Goal: Task Accomplishment & Management: Use online tool/utility

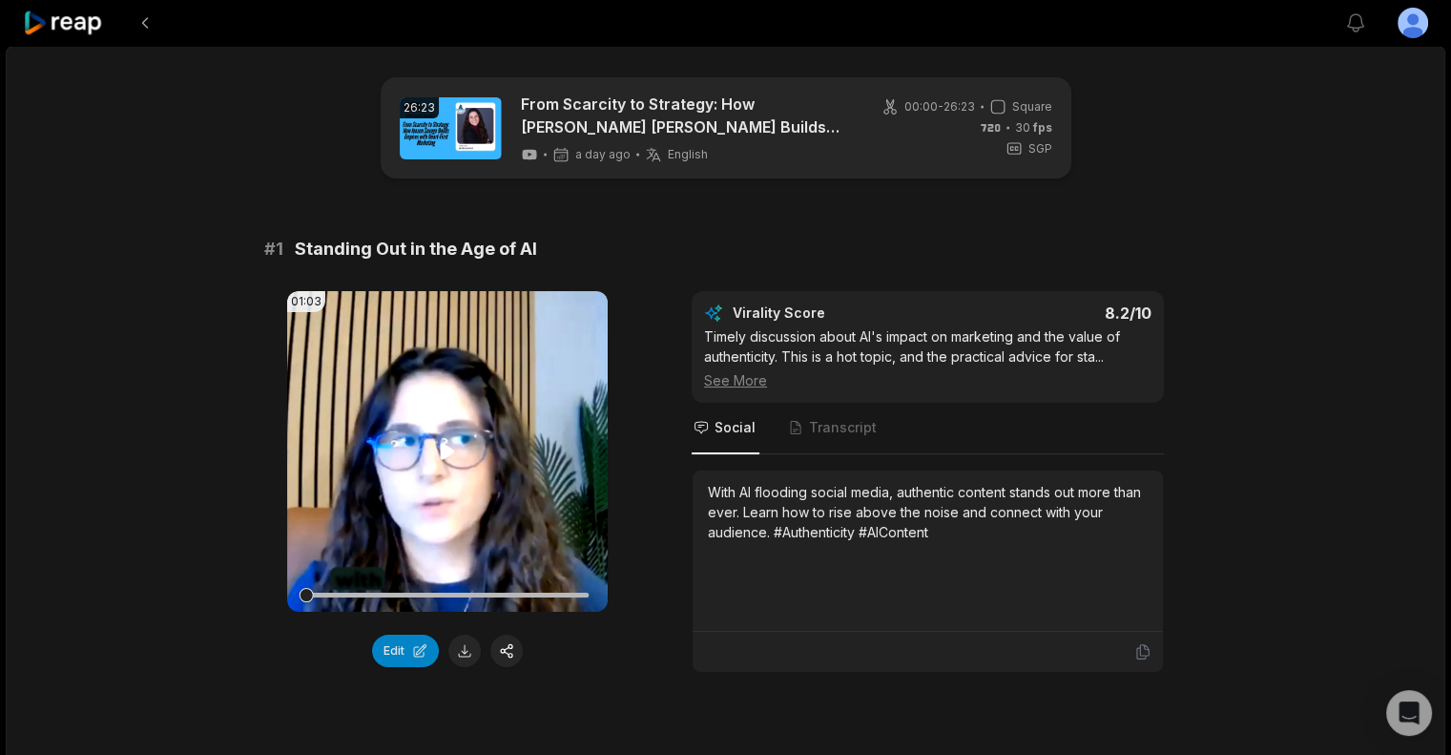
click at [439, 450] on icon at bounding box center [447, 451] width 23 height 23
click at [446, 457] on icon at bounding box center [447, 451] width 23 height 23
click at [447, 446] on icon at bounding box center [447, 451] width 23 height 23
click at [463, 651] on button at bounding box center [464, 650] width 32 height 32
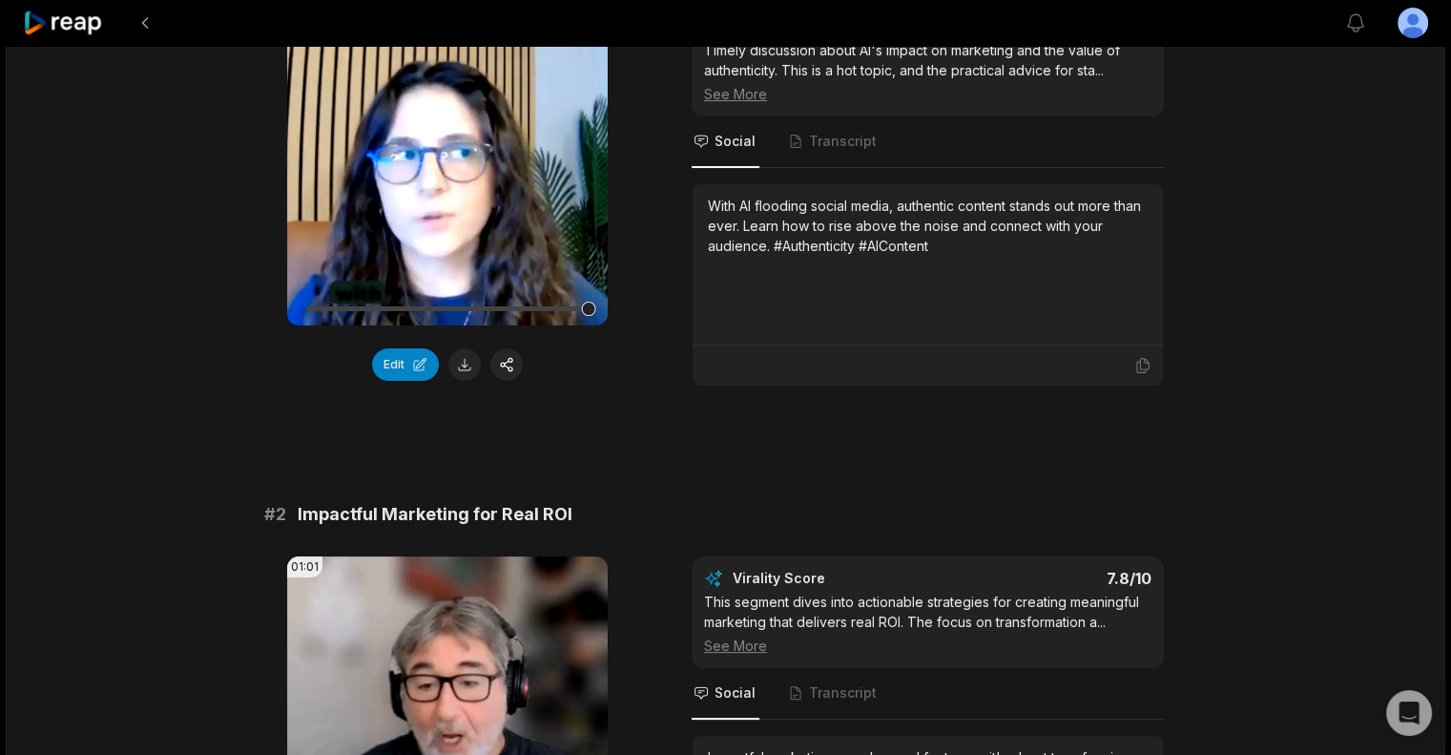
scroll to position [477, 0]
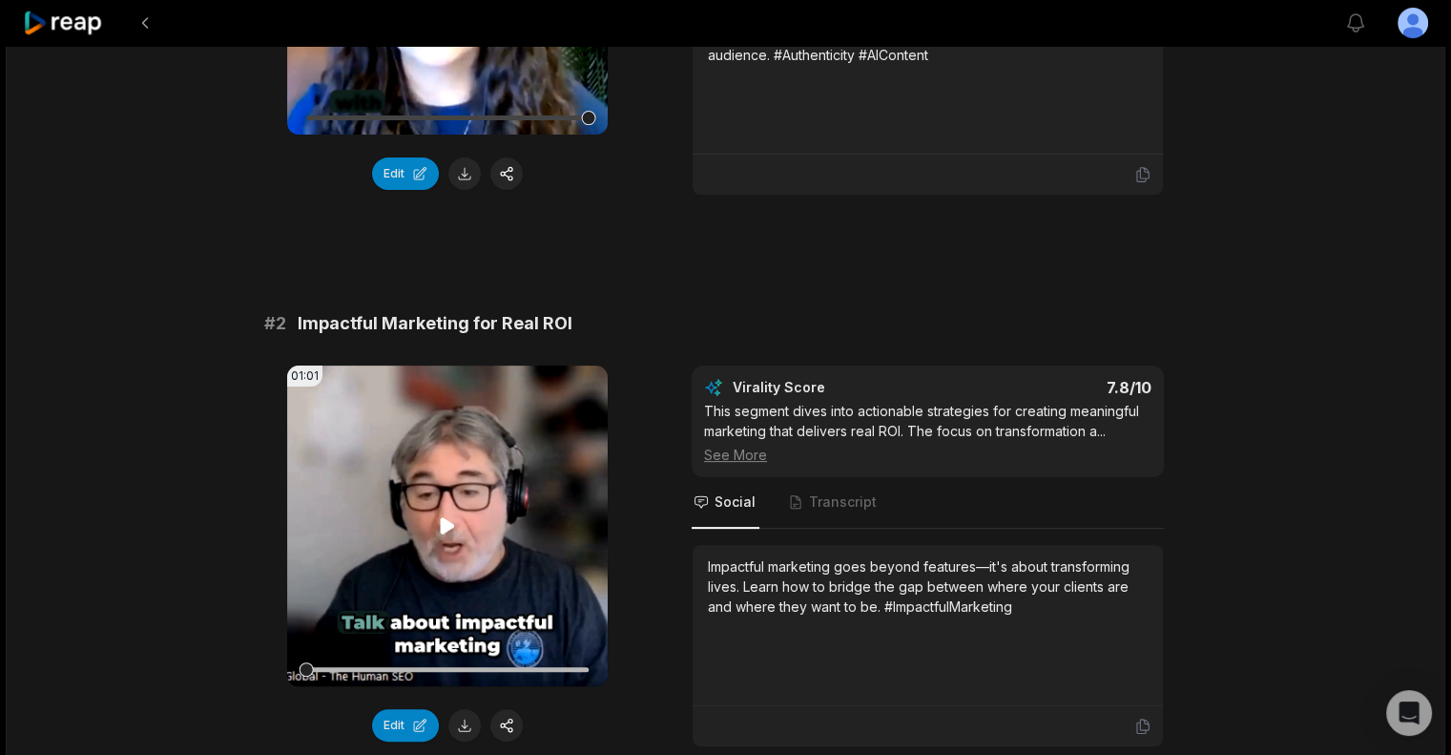
click at [461, 520] on video "Your browser does not support mp4 format." at bounding box center [447, 525] width 321 height 321
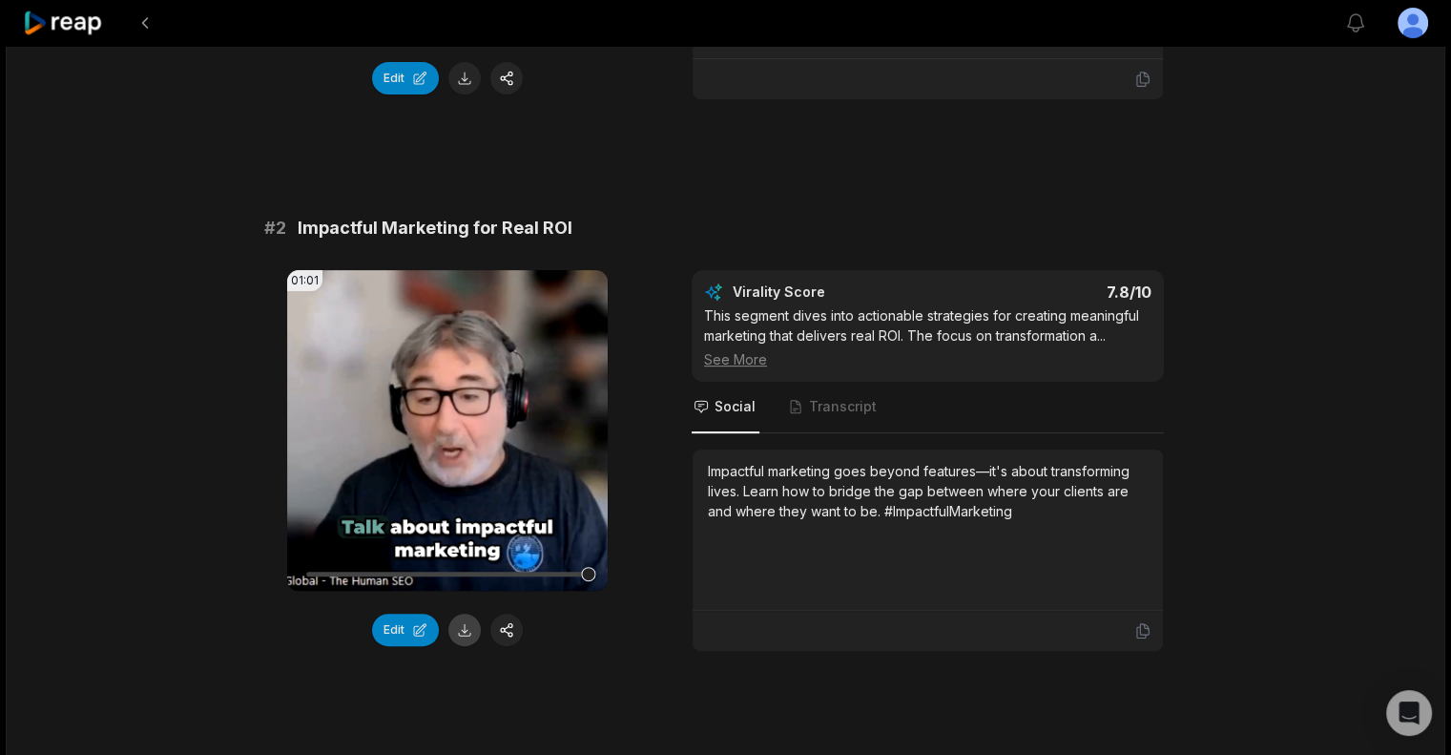
click at [465, 617] on button at bounding box center [464, 629] width 32 height 32
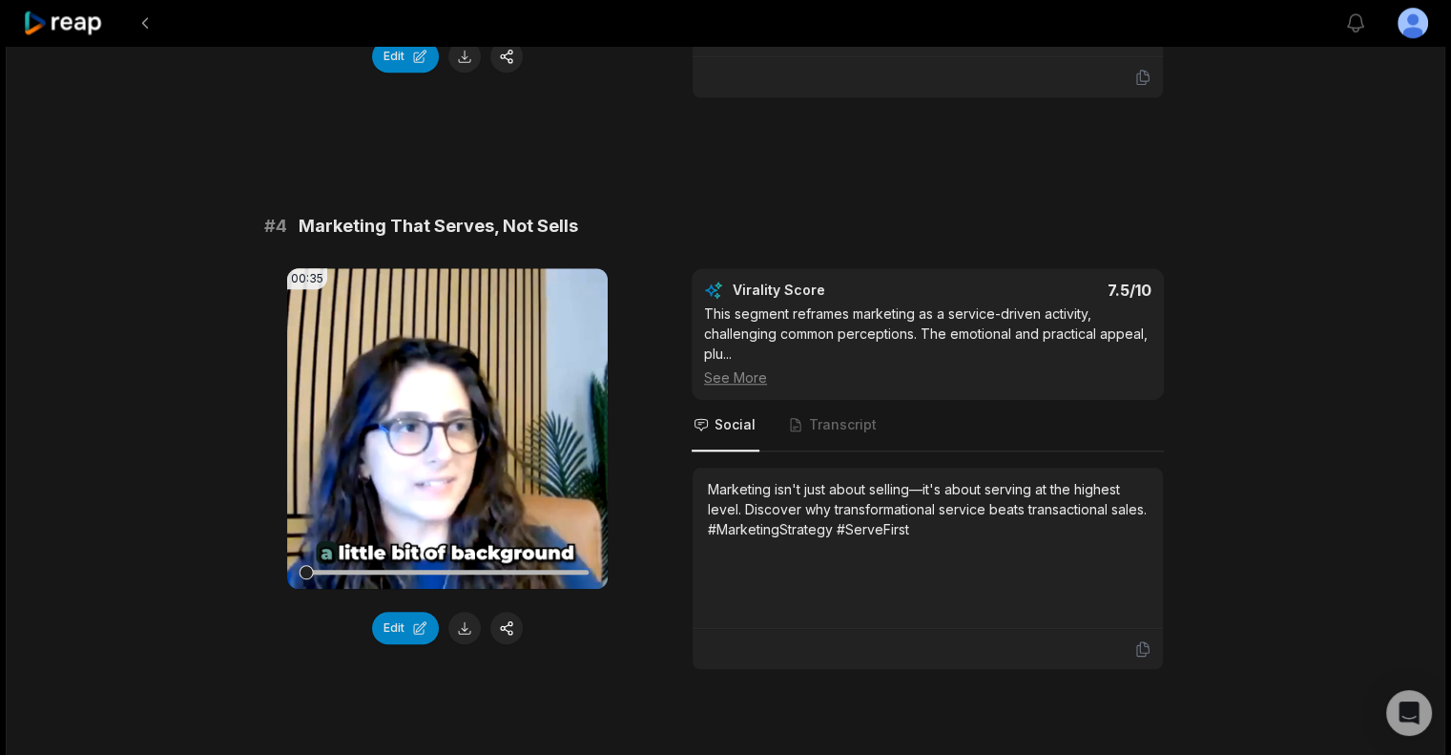
scroll to position [1717, 0]
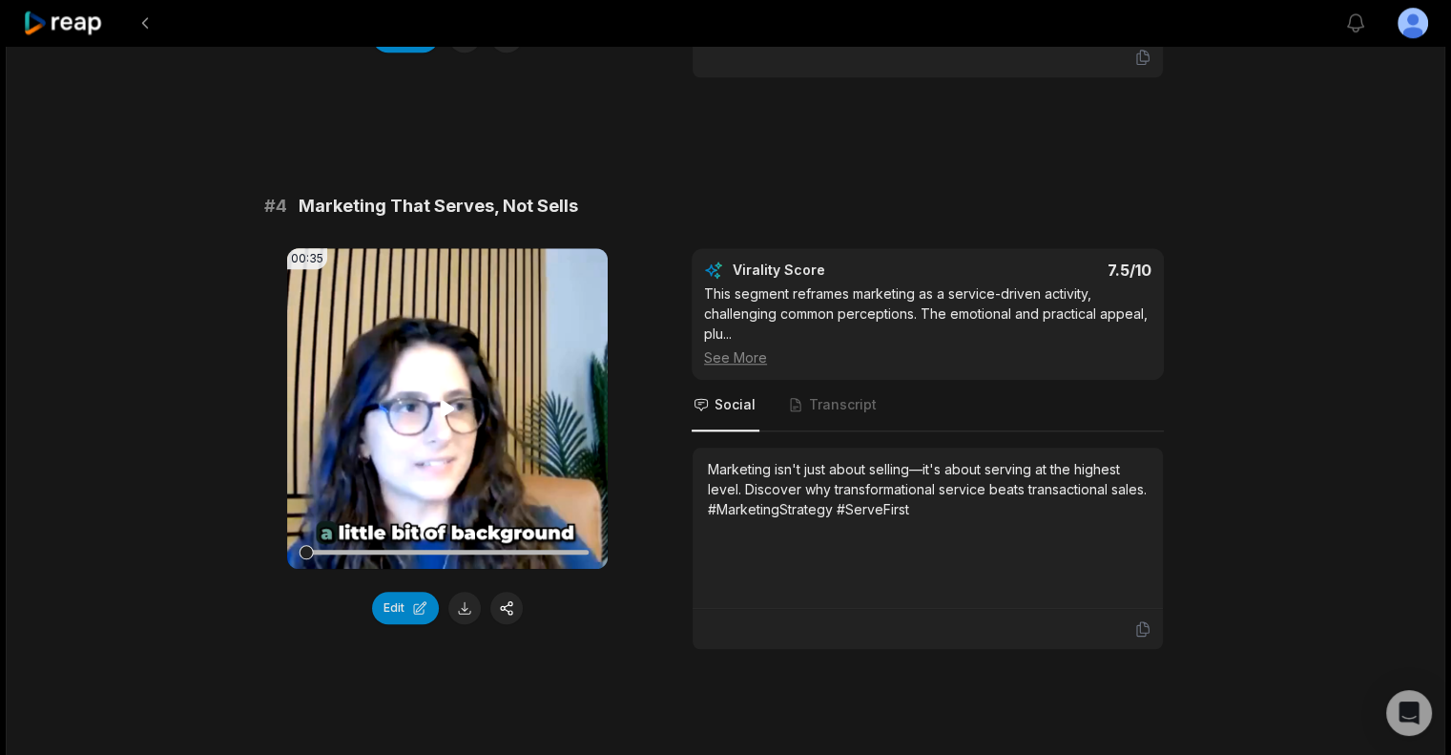
click at [439, 407] on icon at bounding box center [447, 408] width 23 height 23
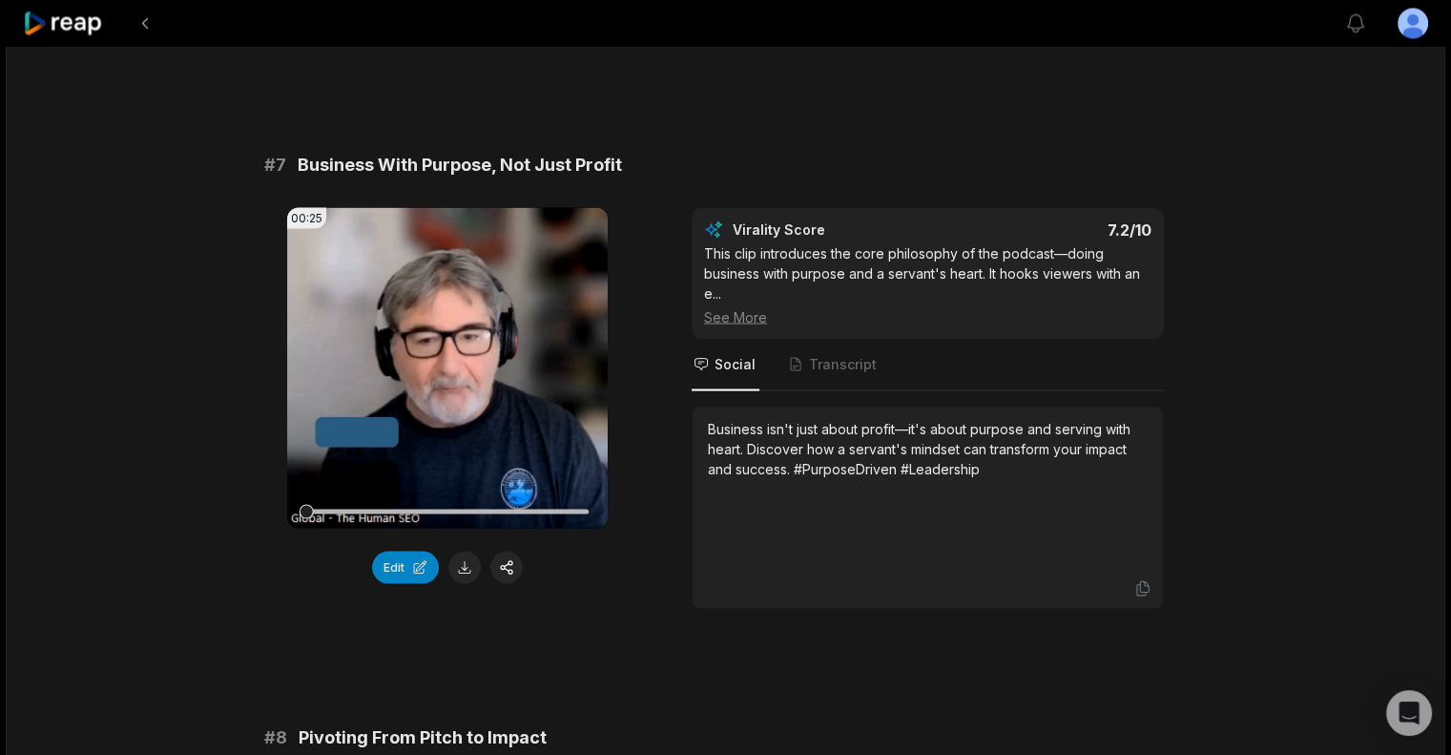
scroll to position [3434, 0]
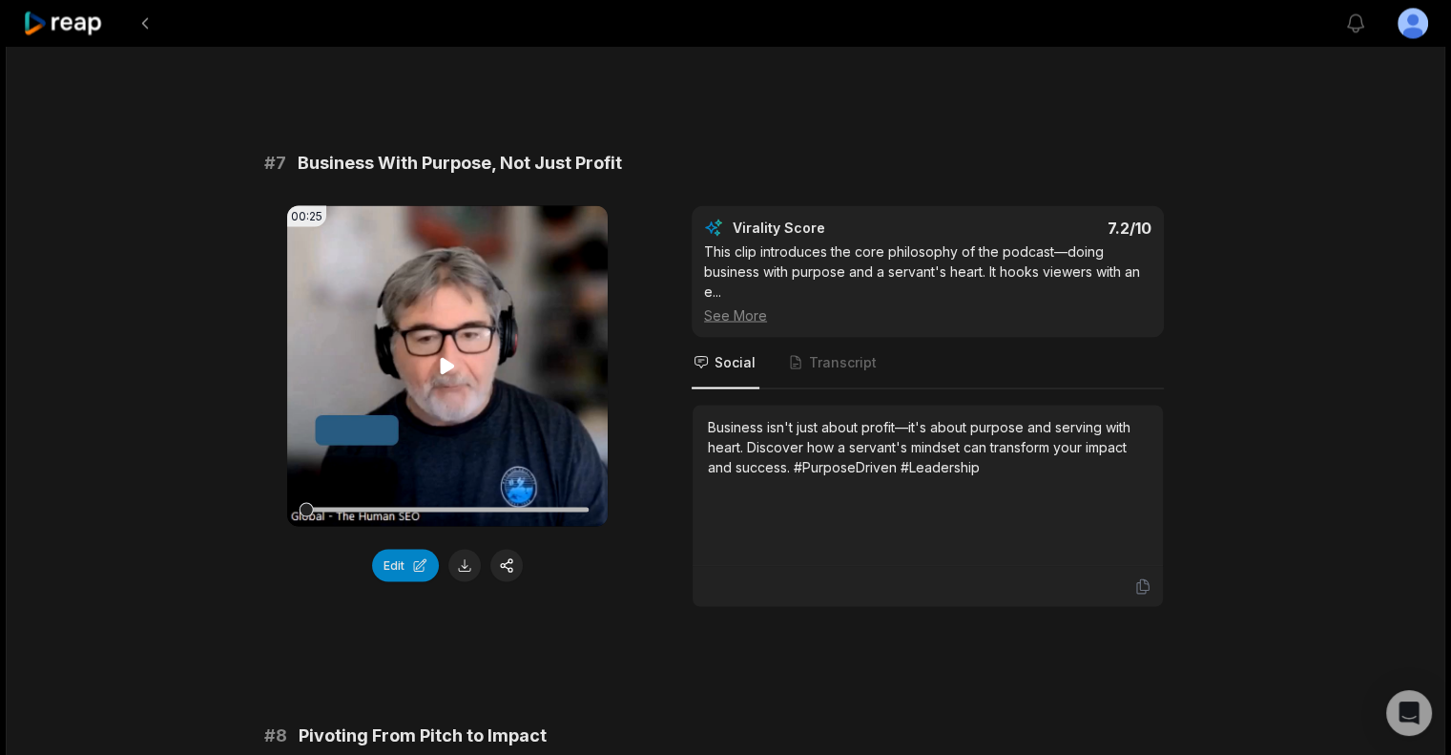
click at [476, 352] on video "Your browser does not support mp4 format." at bounding box center [447, 365] width 321 height 321
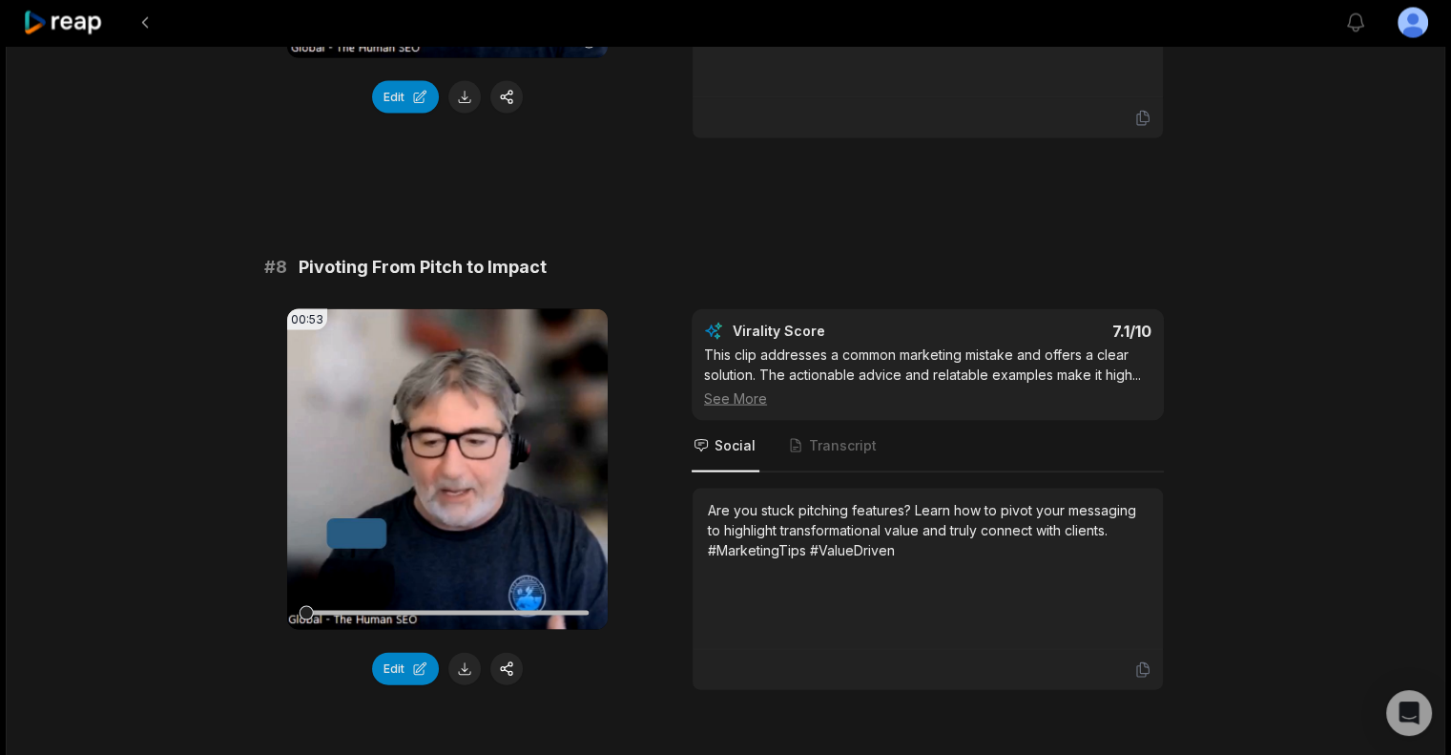
scroll to position [3911, 0]
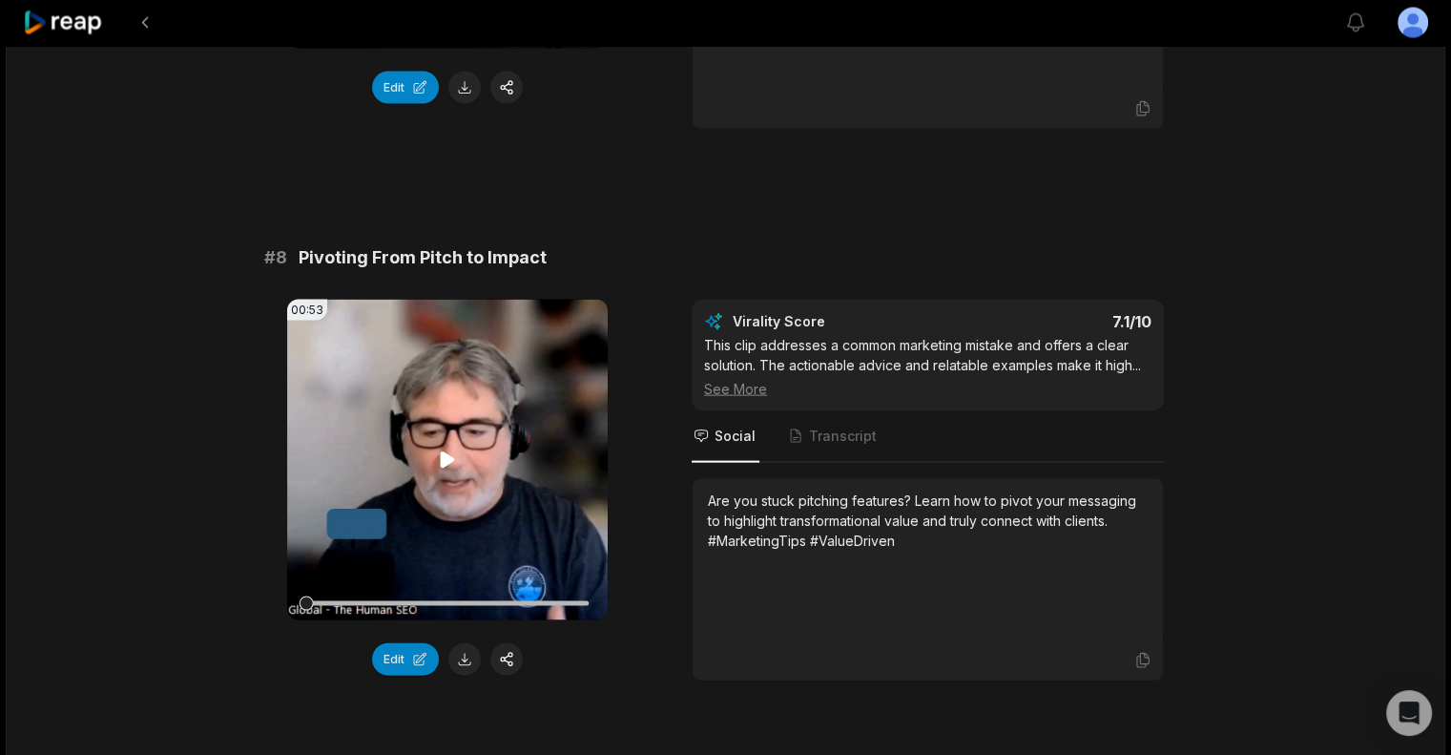
click at [458, 471] on icon at bounding box center [447, 459] width 23 height 23
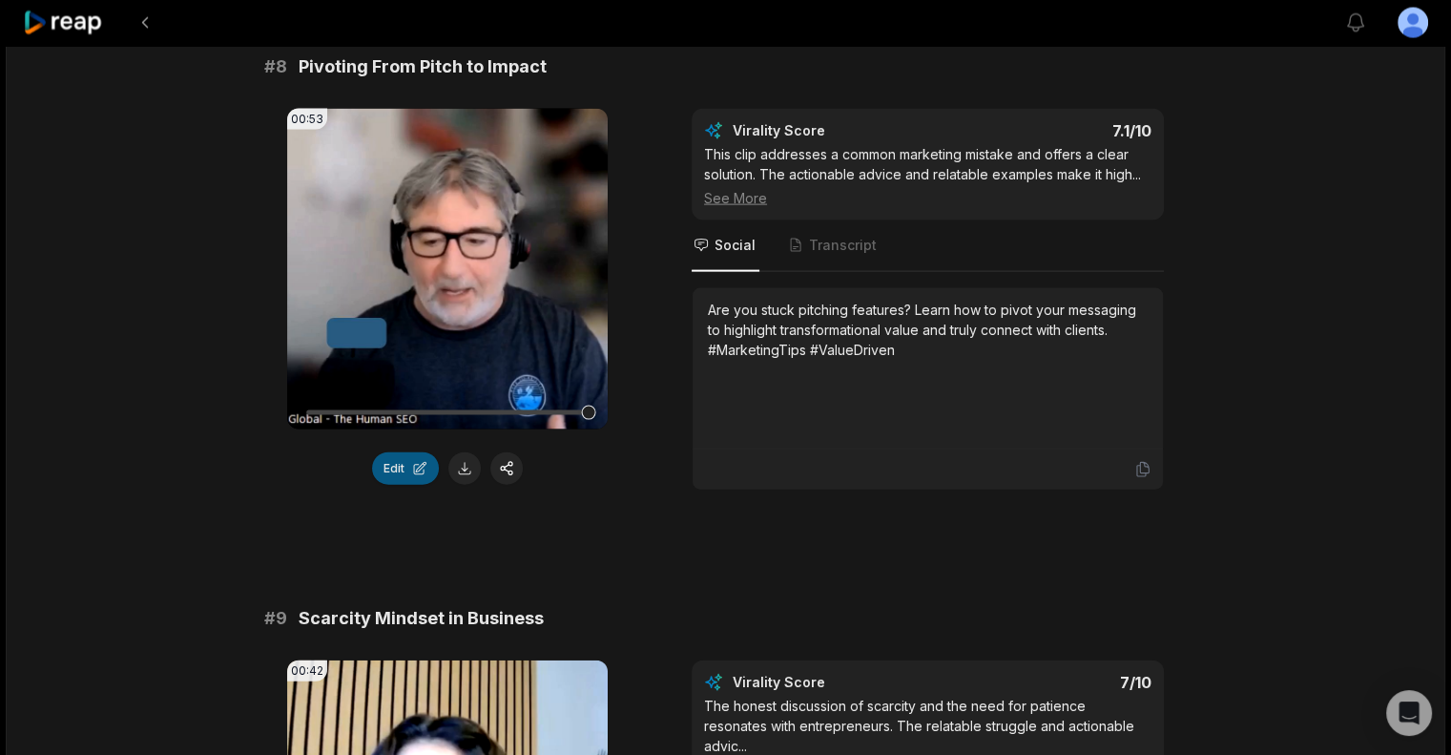
click at [421, 482] on button "Edit" at bounding box center [405, 468] width 67 height 32
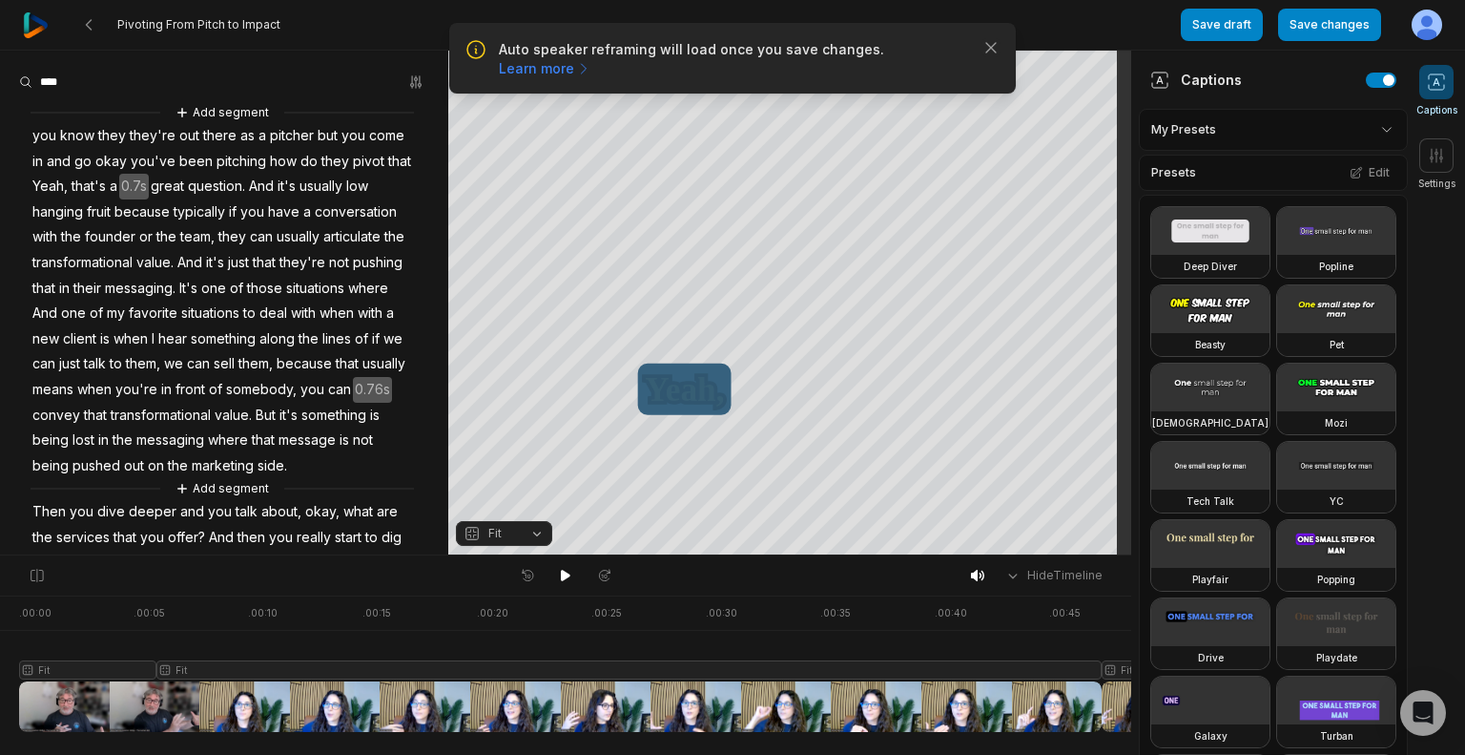
scroll to position [185, 0]
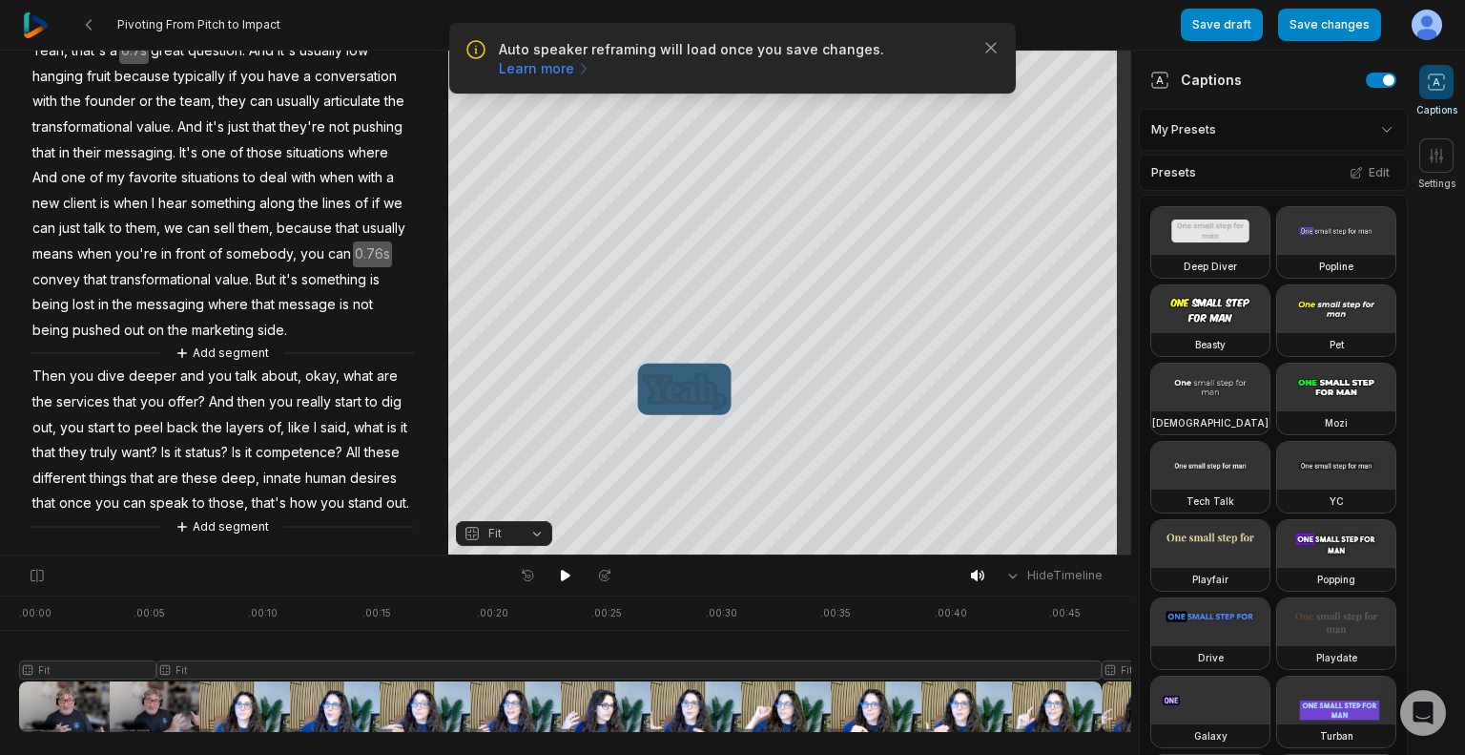
click at [254, 453] on span "competence?" at bounding box center [299, 453] width 91 height 26
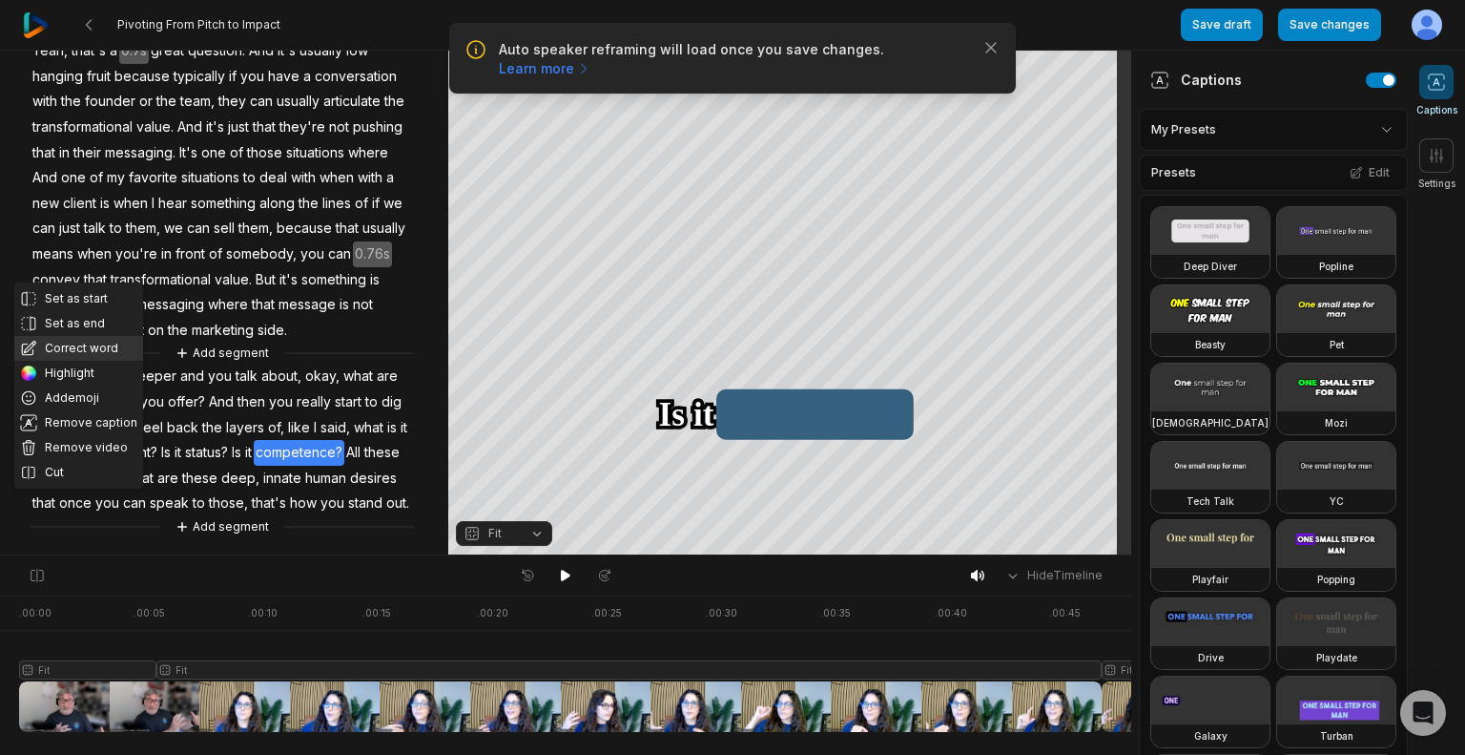
click at [77, 336] on button "Correct word" at bounding box center [78, 348] width 129 height 25
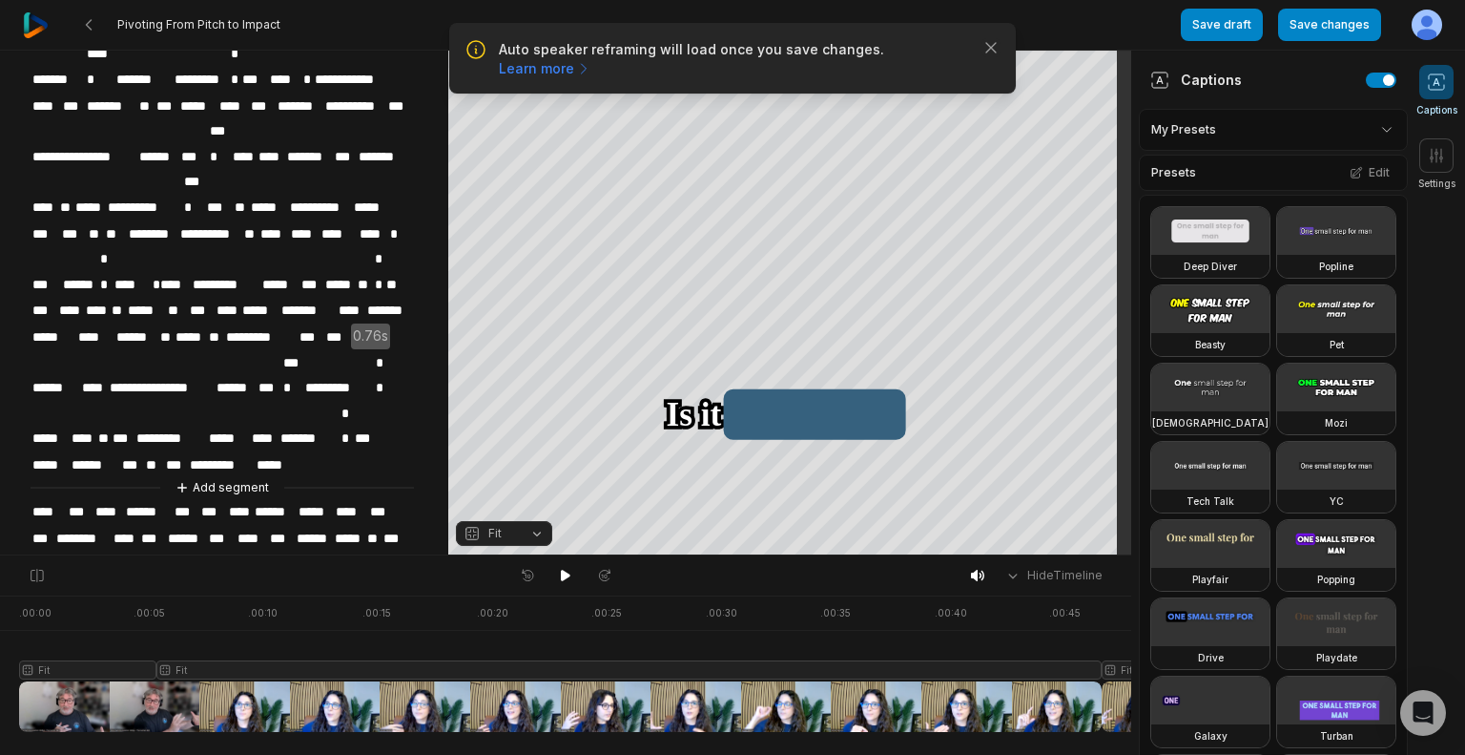
click at [1343, 140] on html "Auto speaker reframing will load once you save changes. Learn more Close Pivoti…" at bounding box center [732, 377] width 1465 height 755
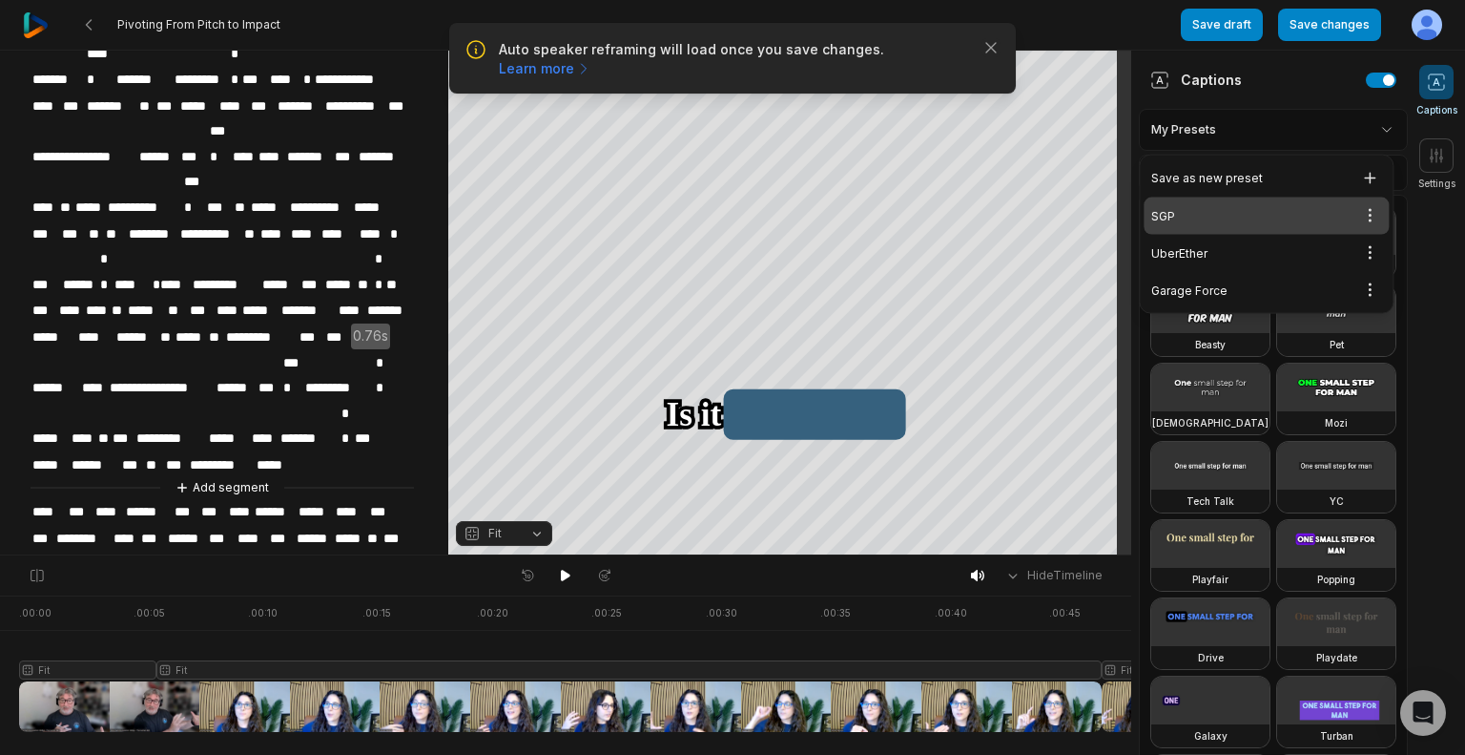
click at [1190, 216] on div "SGP Open options" at bounding box center [1266, 215] width 245 height 37
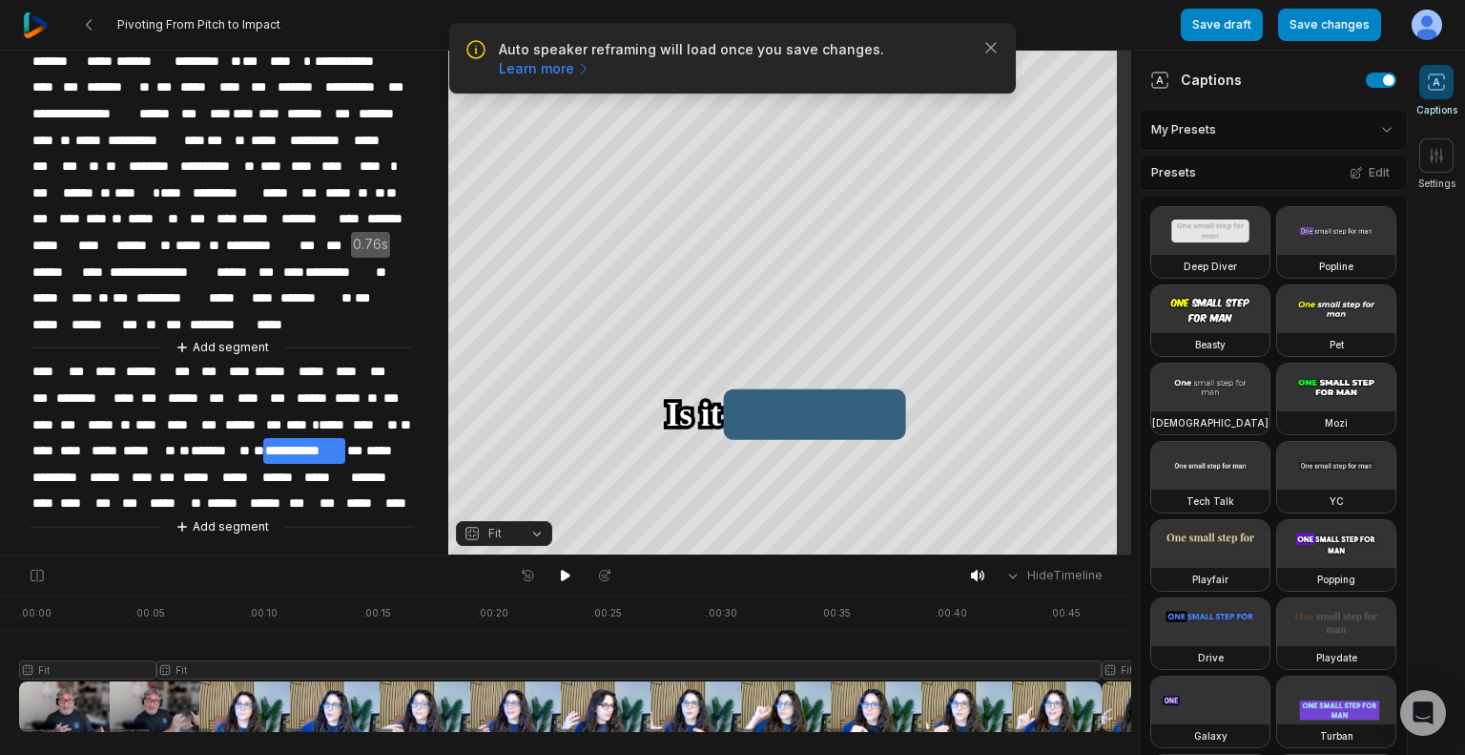
click at [1369, 132] on html "Auto speaker reframing will load once you save changes. Learn more Close Pivoti…" at bounding box center [732, 377] width 1465 height 755
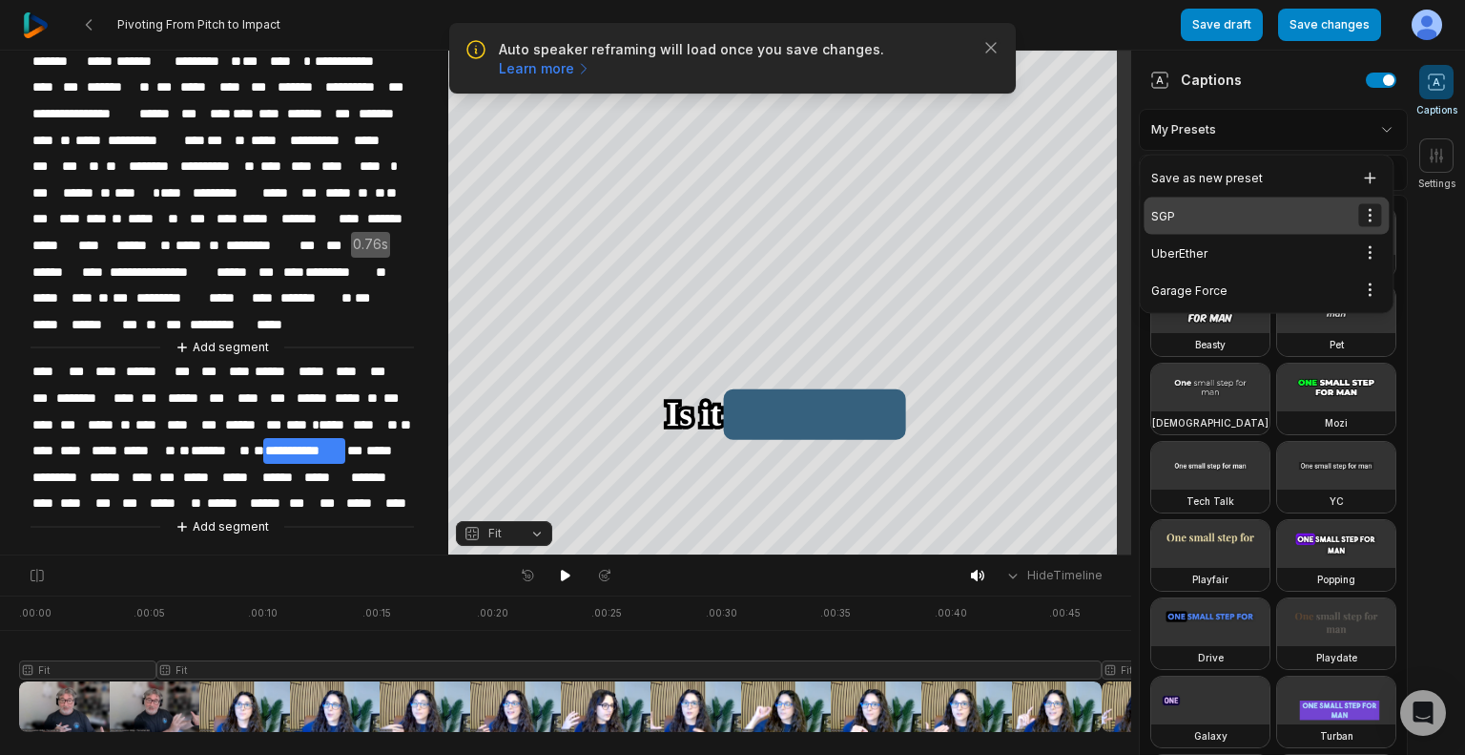
click at [1370, 222] on html "Auto speaker reframing will load once you save changes. Learn more Close Pivoti…" at bounding box center [732, 377] width 1465 height 755
click at [1309, 287] on span "Edit" at bounding box center [1313, 281] width 21 height 15
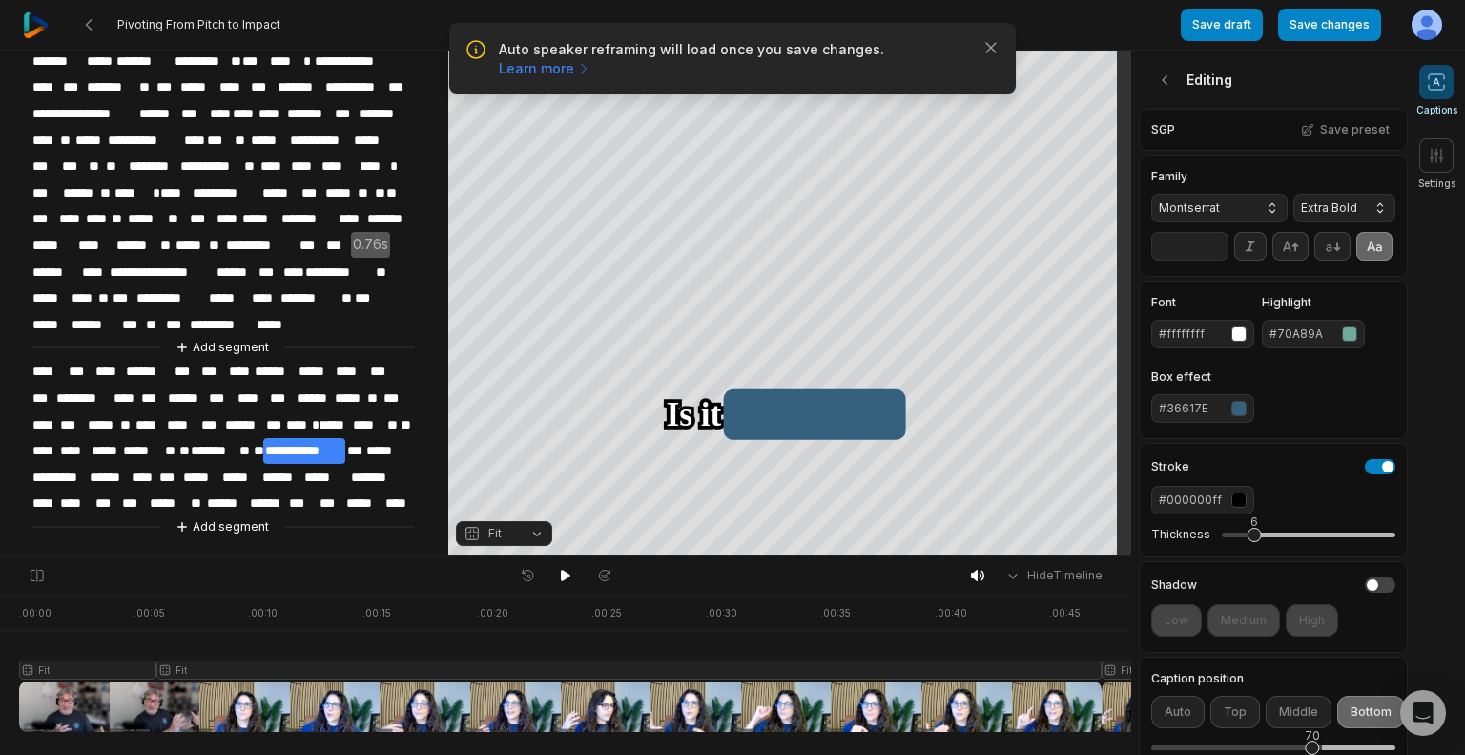
click at [1314, 211] on span "Extra Bold" at bounding box center [1329, 207] width 56 height 17
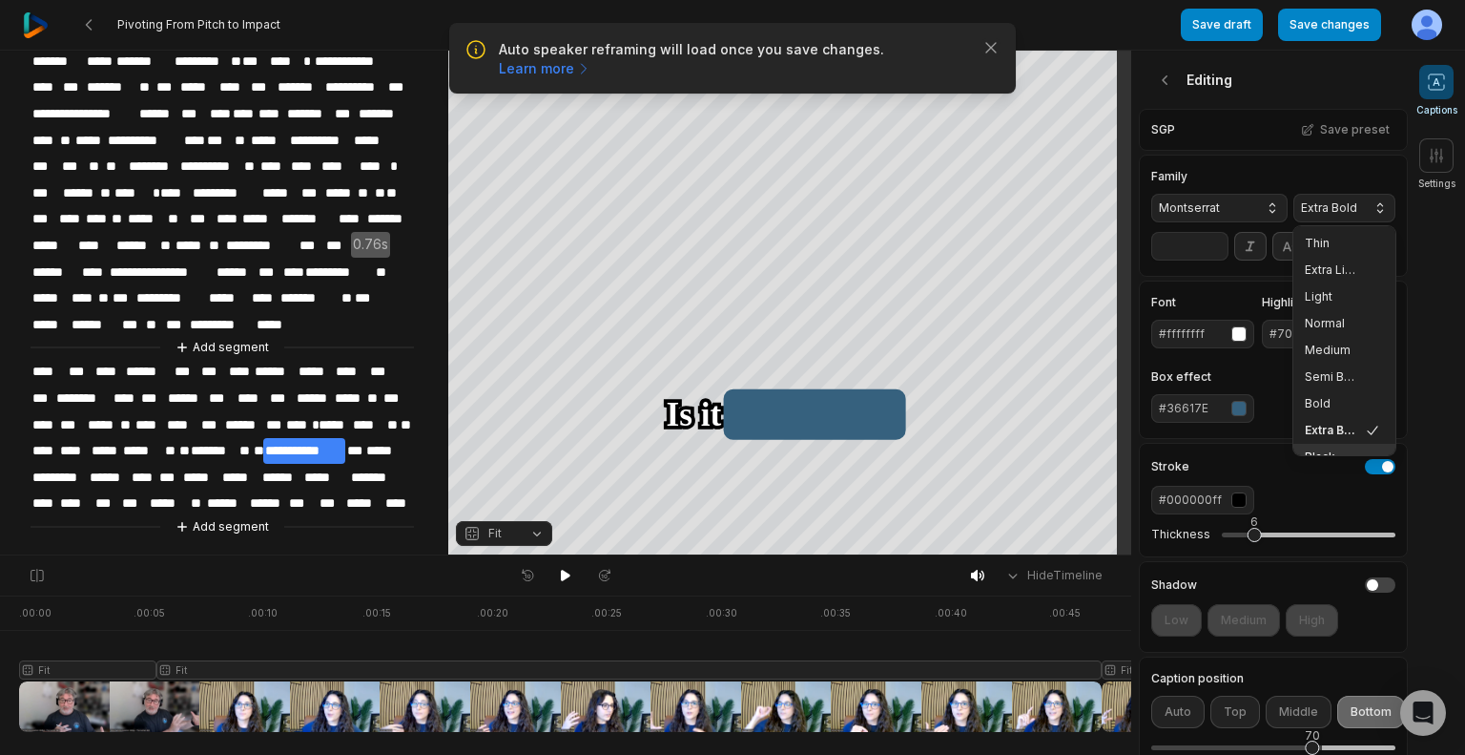
scroll to position [19, 0]
click at [1307, 442] on span "Black" at bounding box center [1333, 437] width 56 height 15
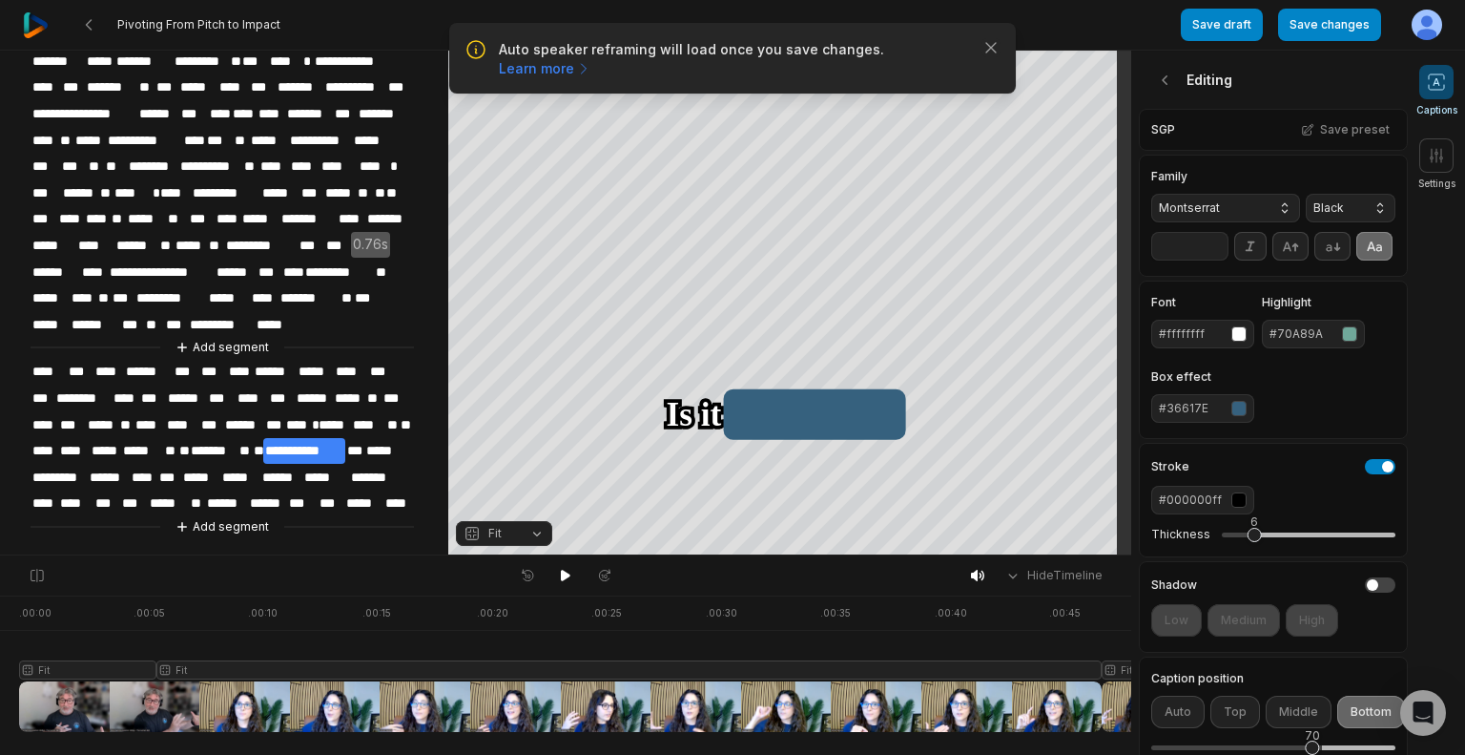
click at [1239, 416] on div "button" at bounding box center [1239, 408] width 15 height 15
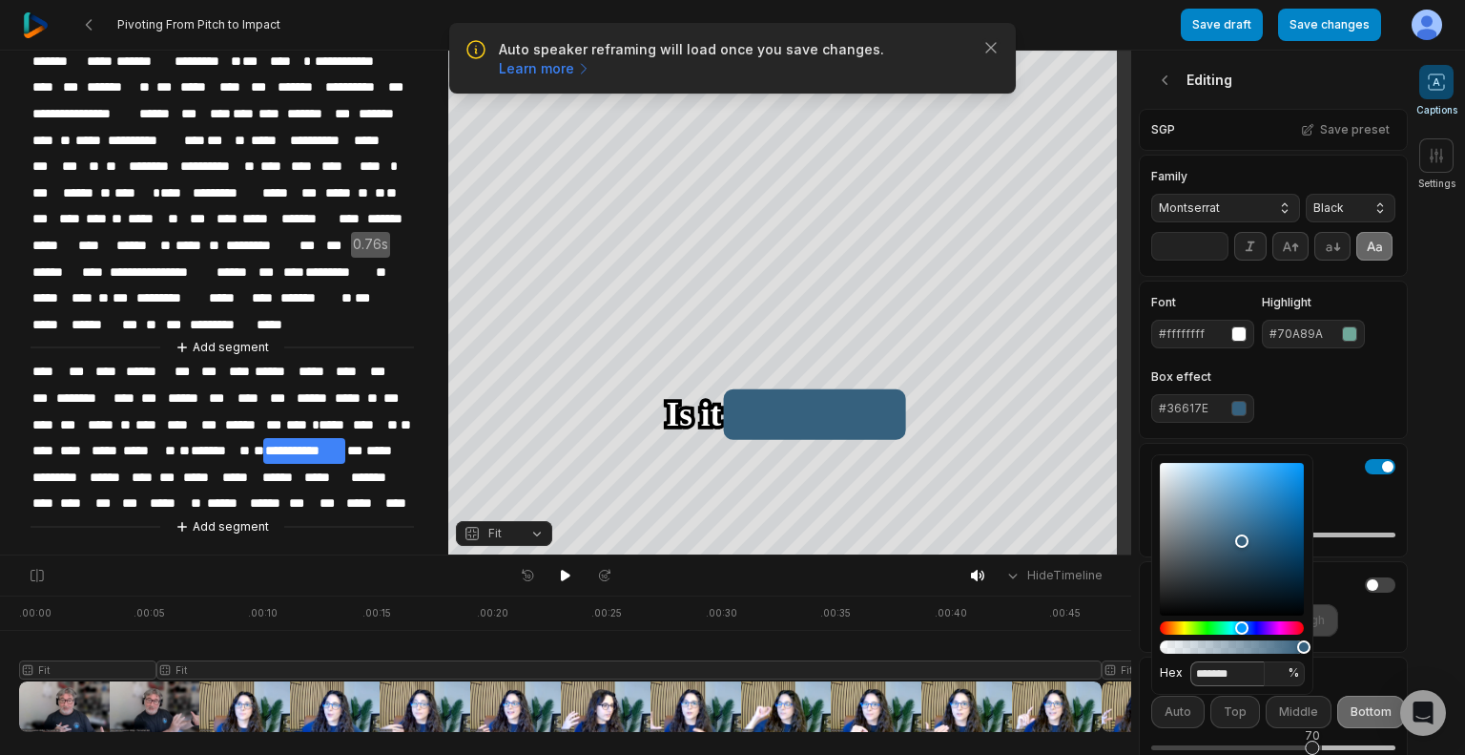
click at [1247, 670] on input "*******" at bounding box center [1228, 673] width 74 height 25
paste input
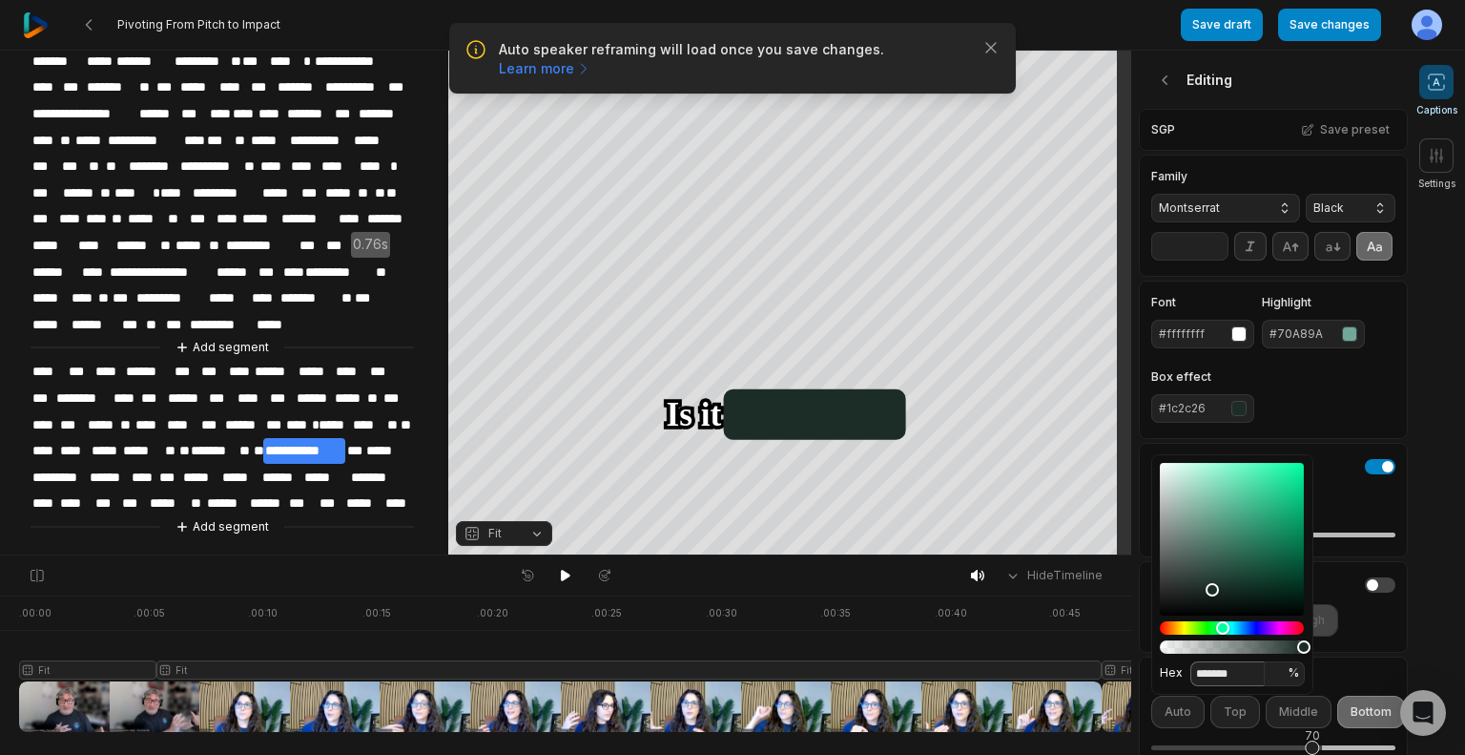
type input "*******"
click at [1357, 423] on div "Font #ffffffff Highlight #70A89A Box effect #1c2c26" at bounding box center [1273, 360] width 244 height 126
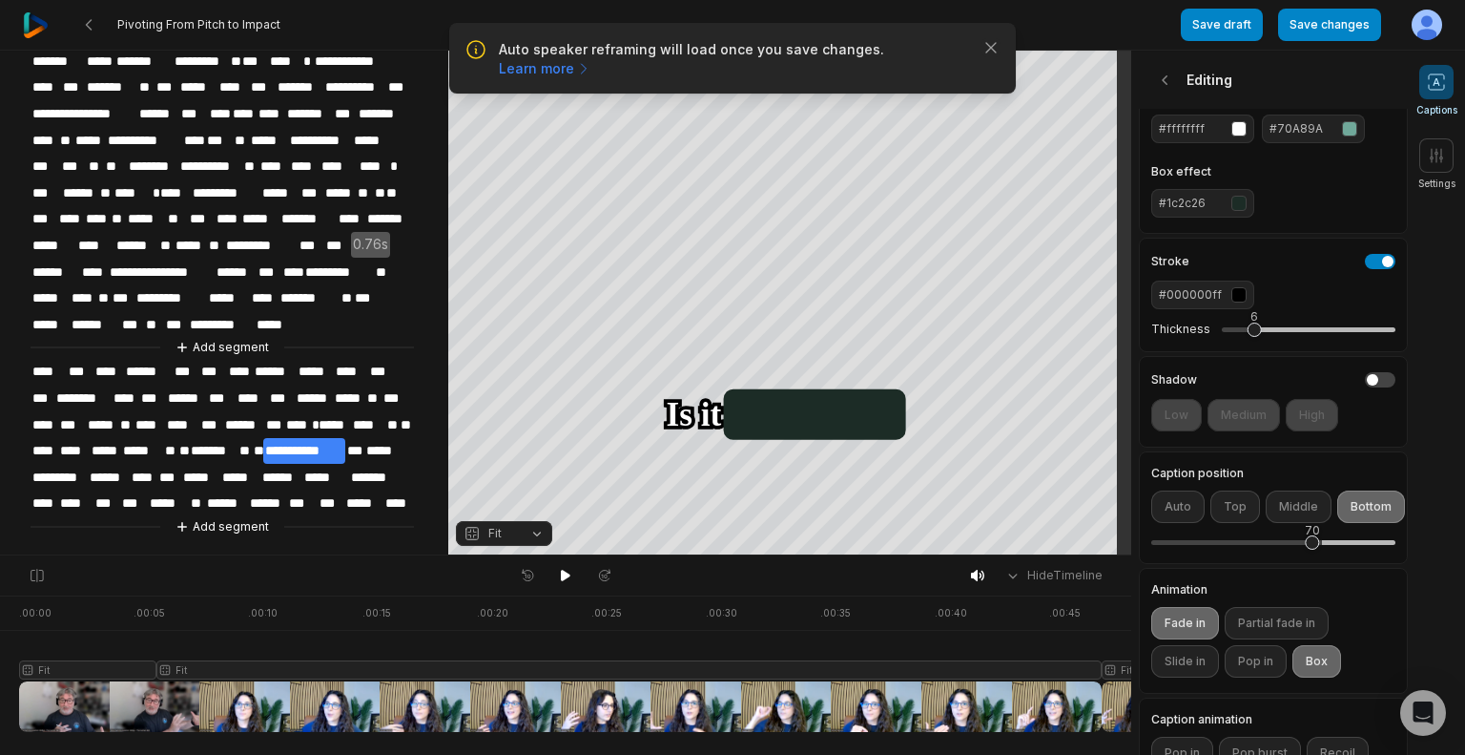
scroll to position [397, 0]
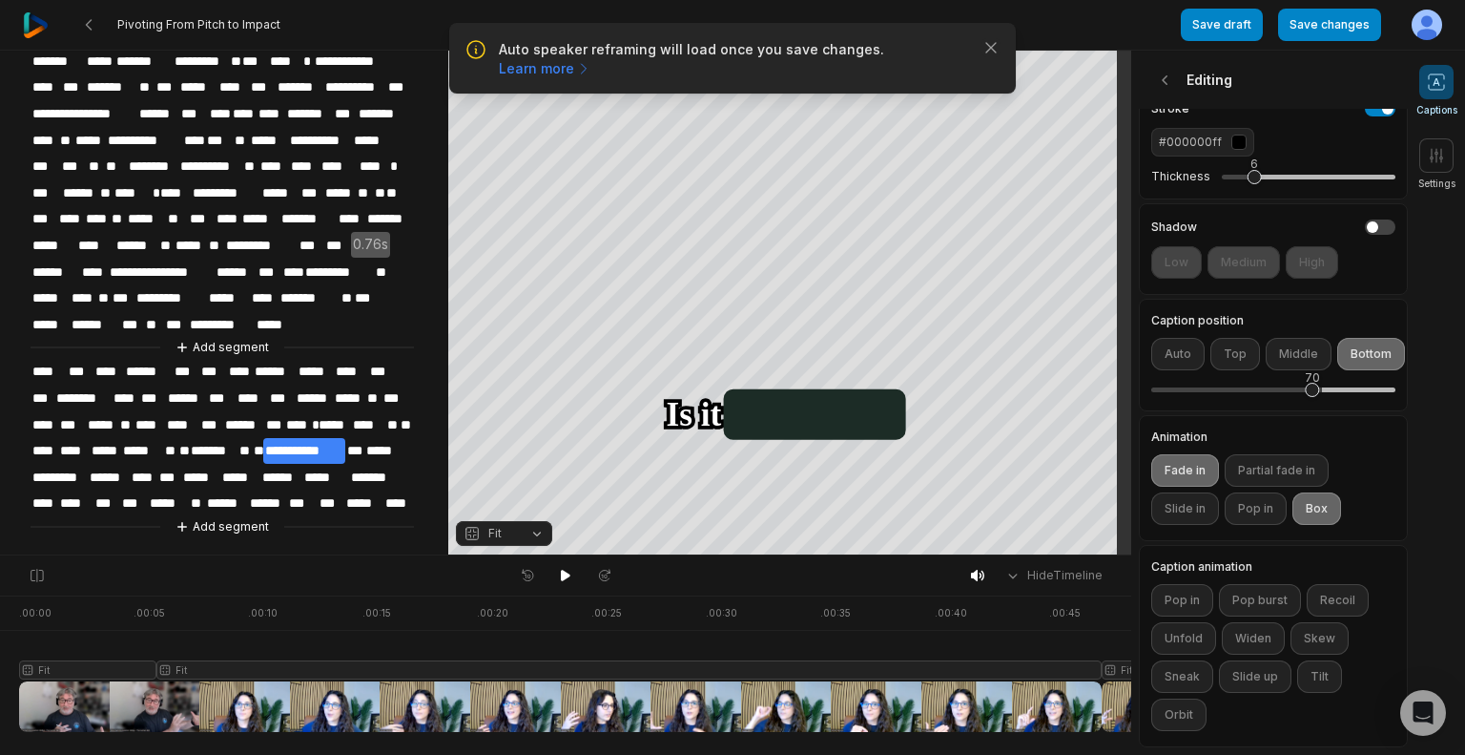
click at [1372, 203] on div "Shadow Low Medium High" at bounding box center [1273, 249] width 269 height 92
click at [1365, 219] on button "button" at bounding box center [1380, 226] width 31 height 15
click at [1240, 253] on button "Medium" at bounding box center [1244, 262] width 73 height 32
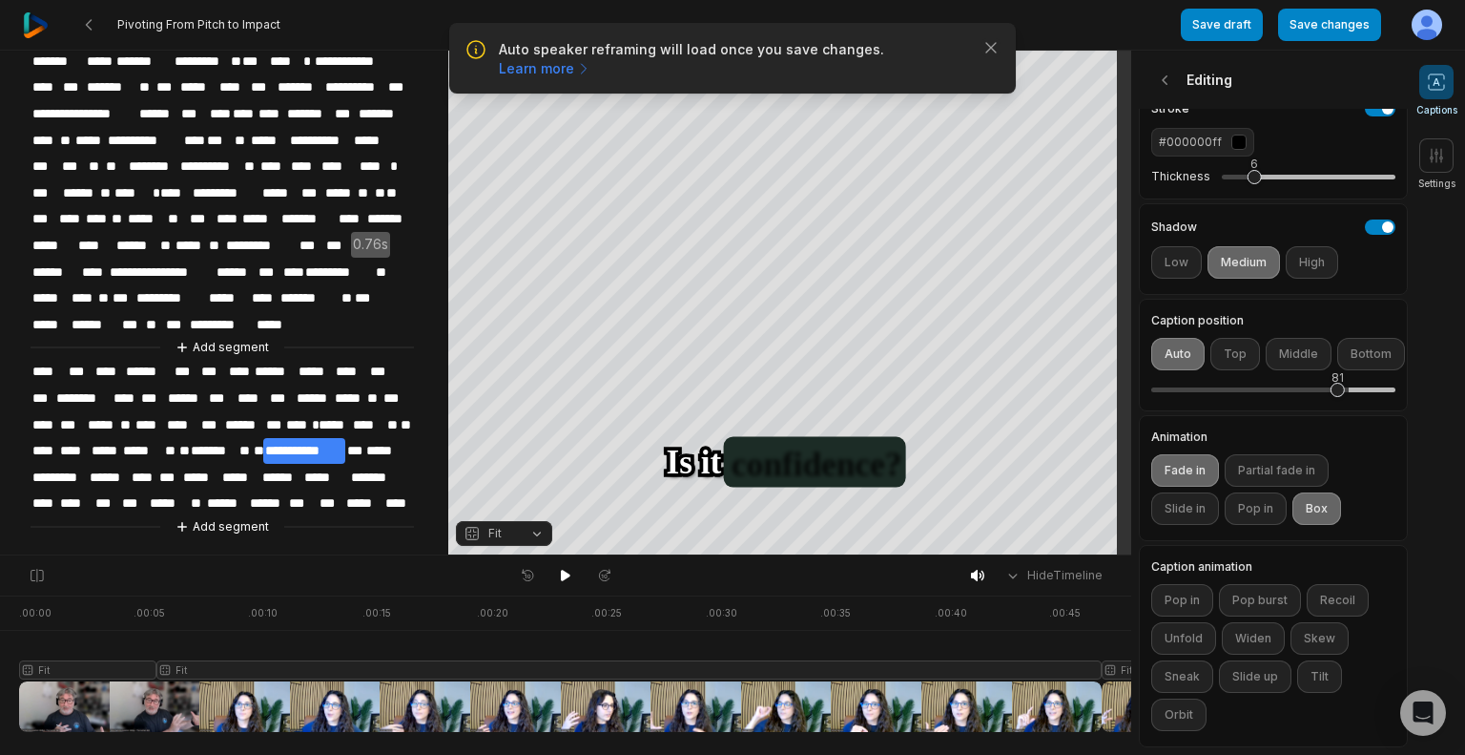
drag, startPoint x: 1320, startPoint y: 377, endPoint x: 1338, endPoint y: 381, distance: 18.5
click at [1338, 383] on div "81" at bounding box center [1338, 390] width 14 height 14
click at [1179, 454] on button "Fade in" at bounding box center [1185, 470] width 68 height 32
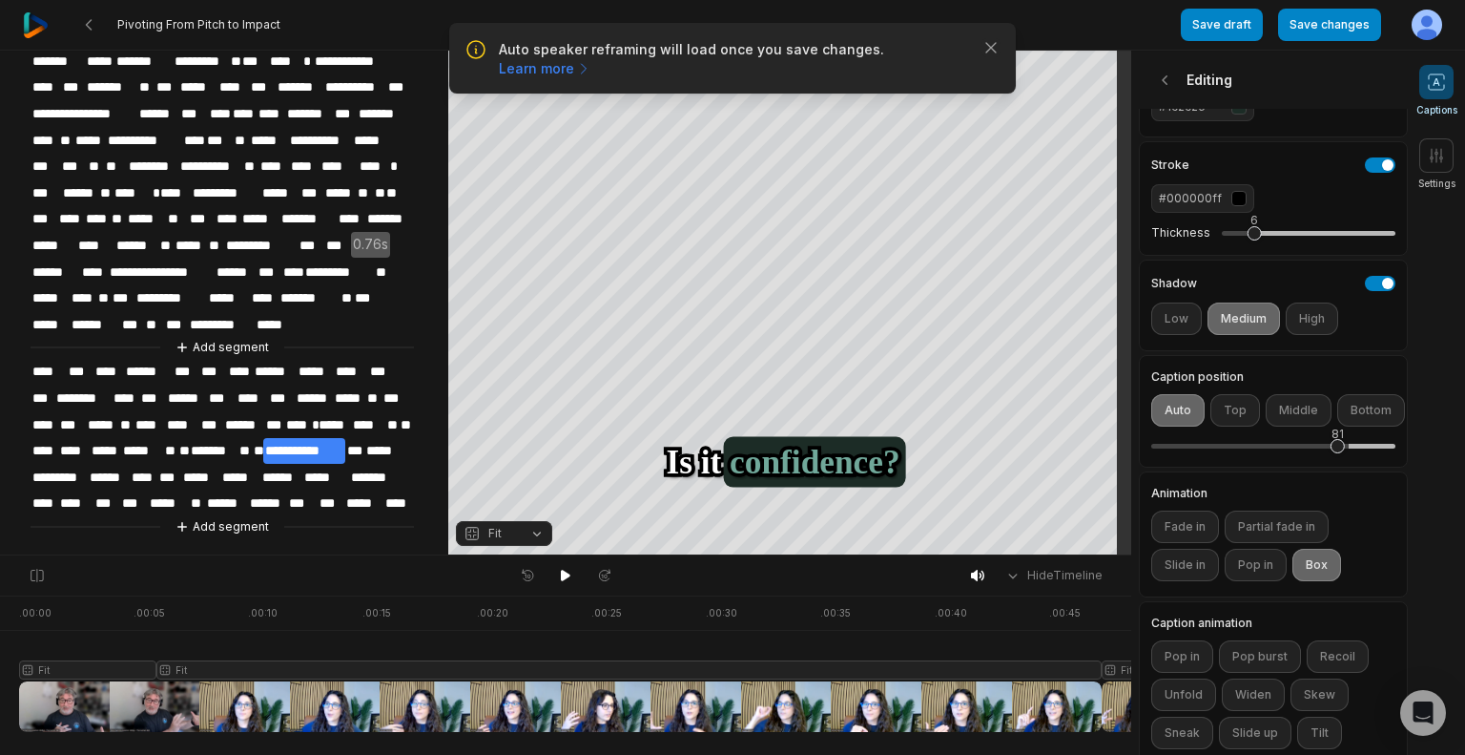
scroll to position [15, 0]
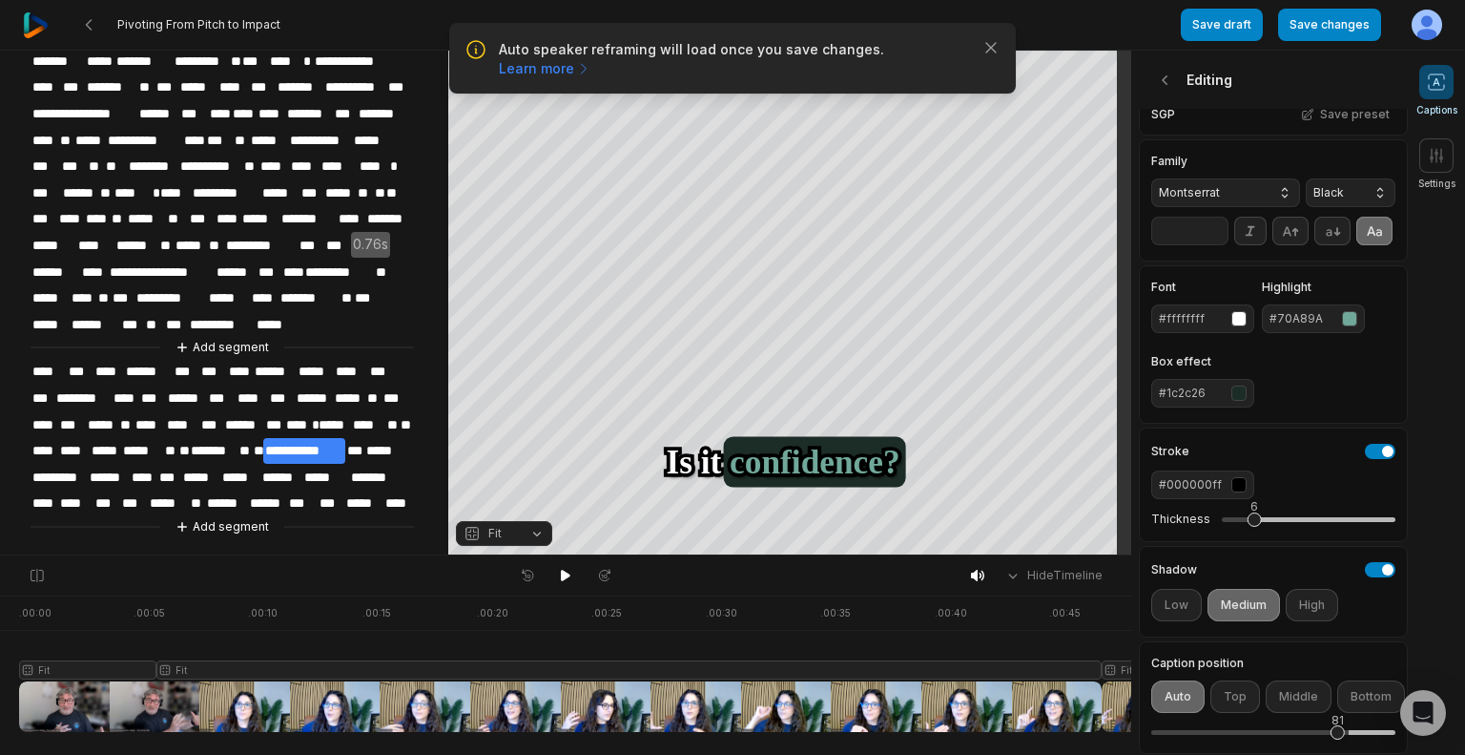
click at [1169, 245] on input "**" at bounding box center [1189, 231] width 77 height 29
click at [1179, 241] on input "**" at bounding box center [1189, 231] width 77 height 29
type input "**"
click at [1375, 261] on div "Family Montserrat Black **" at bounding box center [1273, 200] width 269 height 122
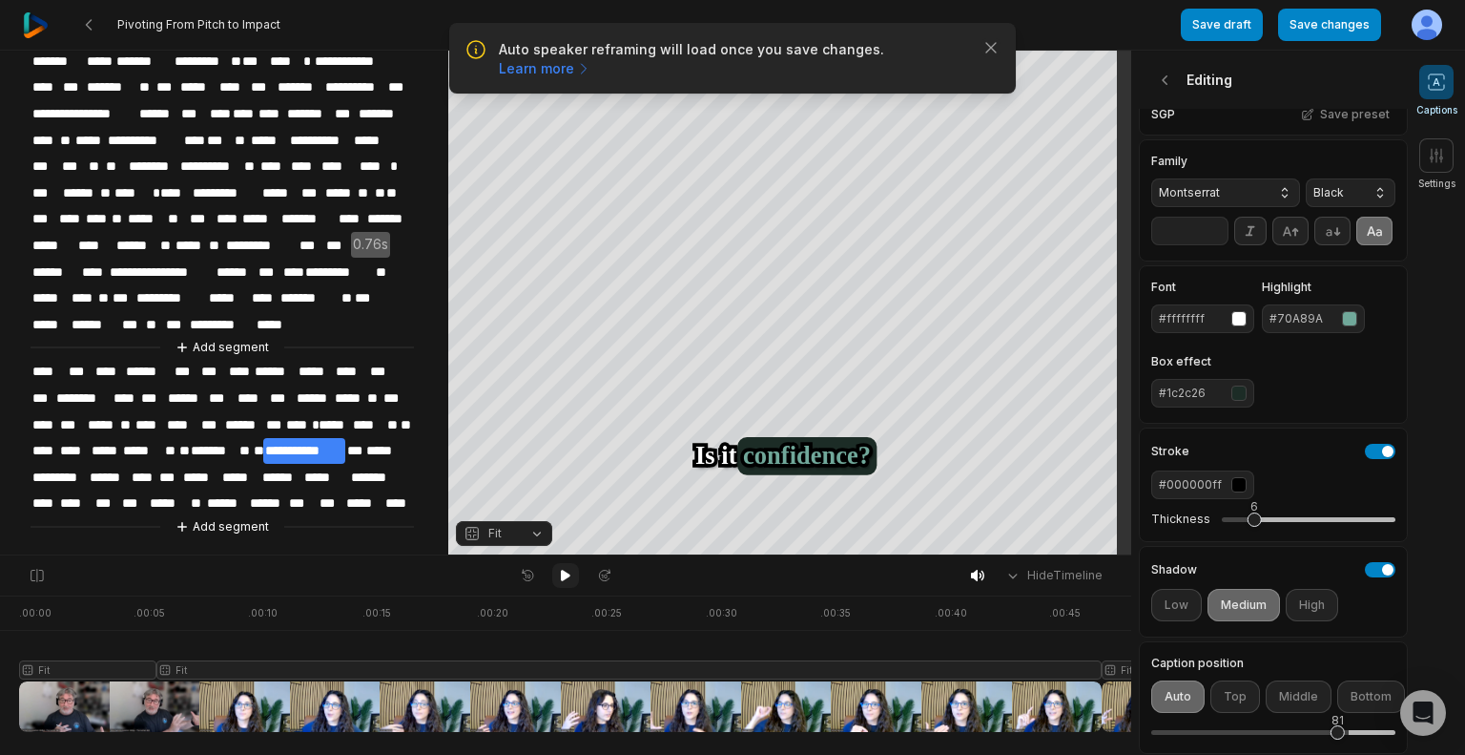
click at [567, 575] on icon at bounding box center [566, 575] width 10 height 11
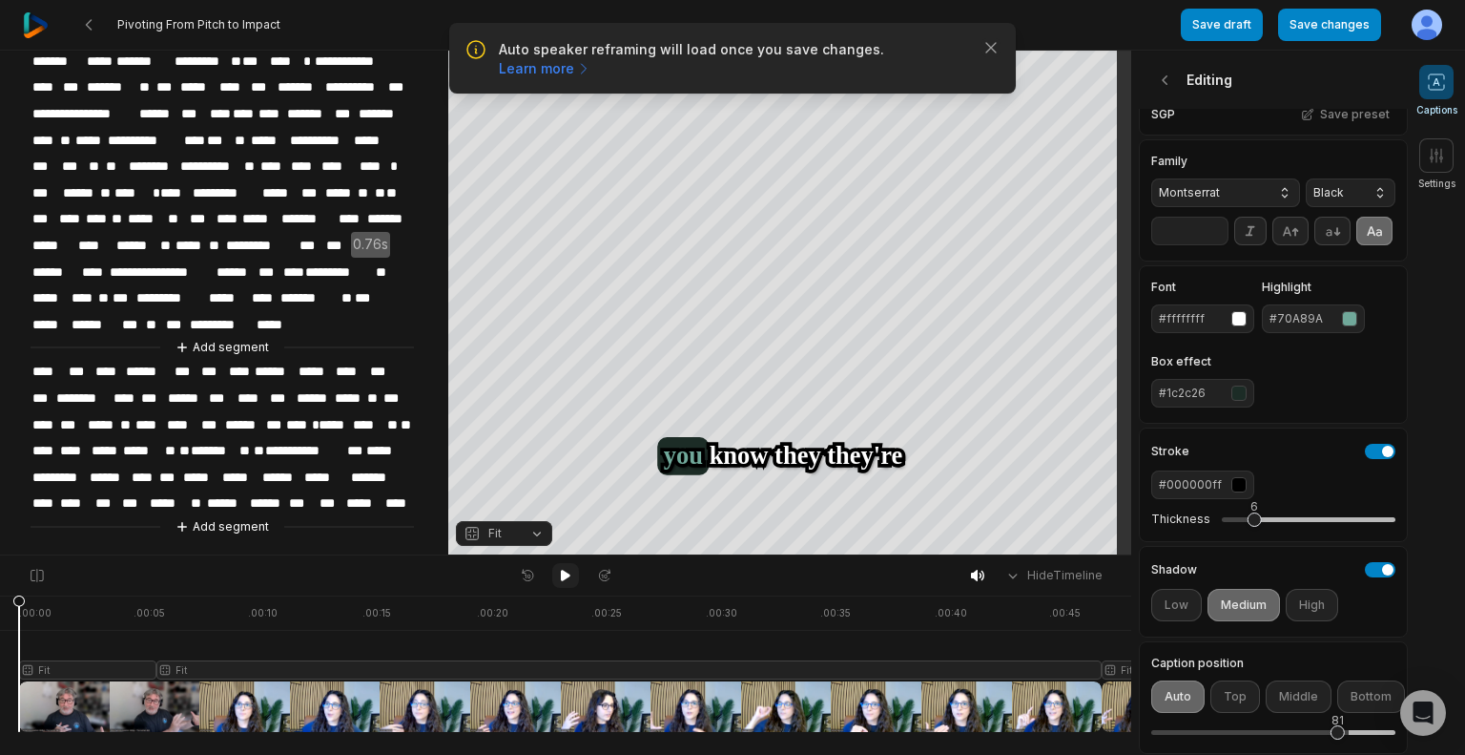
click at [567, 575] on icon at bounding box center [566, 575] width 10 height 11
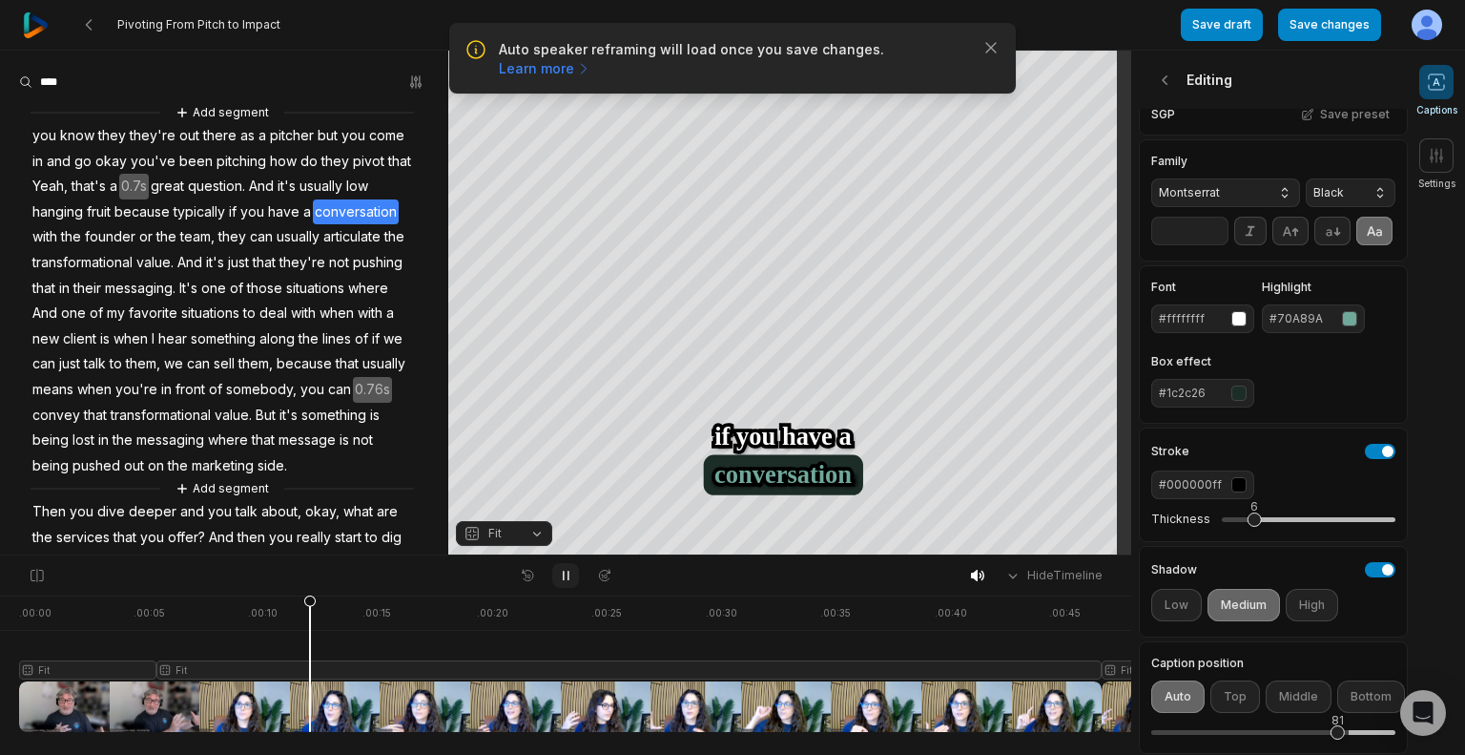
click at [562, 570] on icon at bounding box center [565, 575] width 15 height 15
drag, startPoint x: 111, startPoint y: 186, endPoint x: 332, endPoint y: 186, distance: 221.3
click at [332, 186] on div "Add segment you know they they're out there as a pitcher but you come in and go…" at bounding box center [224, 387] width 448 height 570
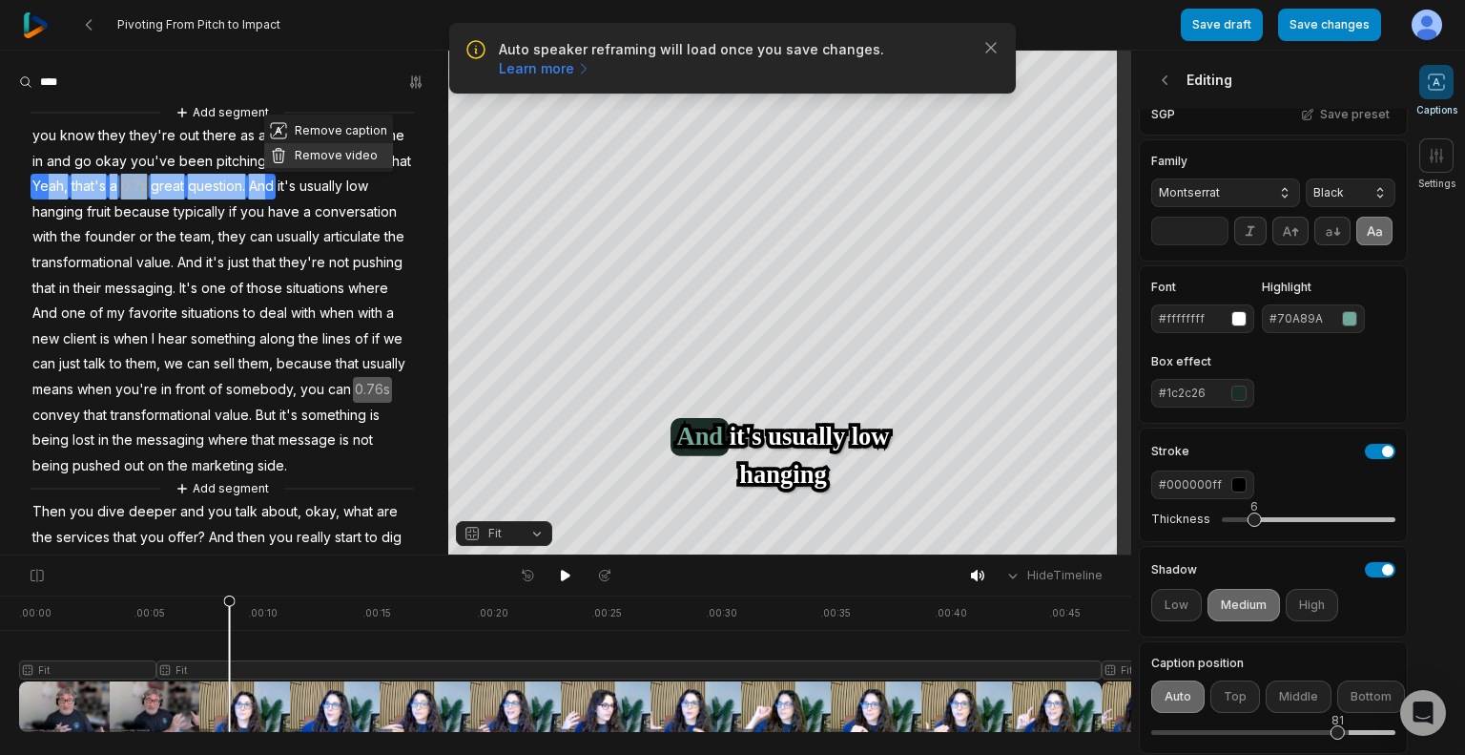
click at [324, 161] on button "Remove video" at bounding box center [328, 155] width 129 height 25
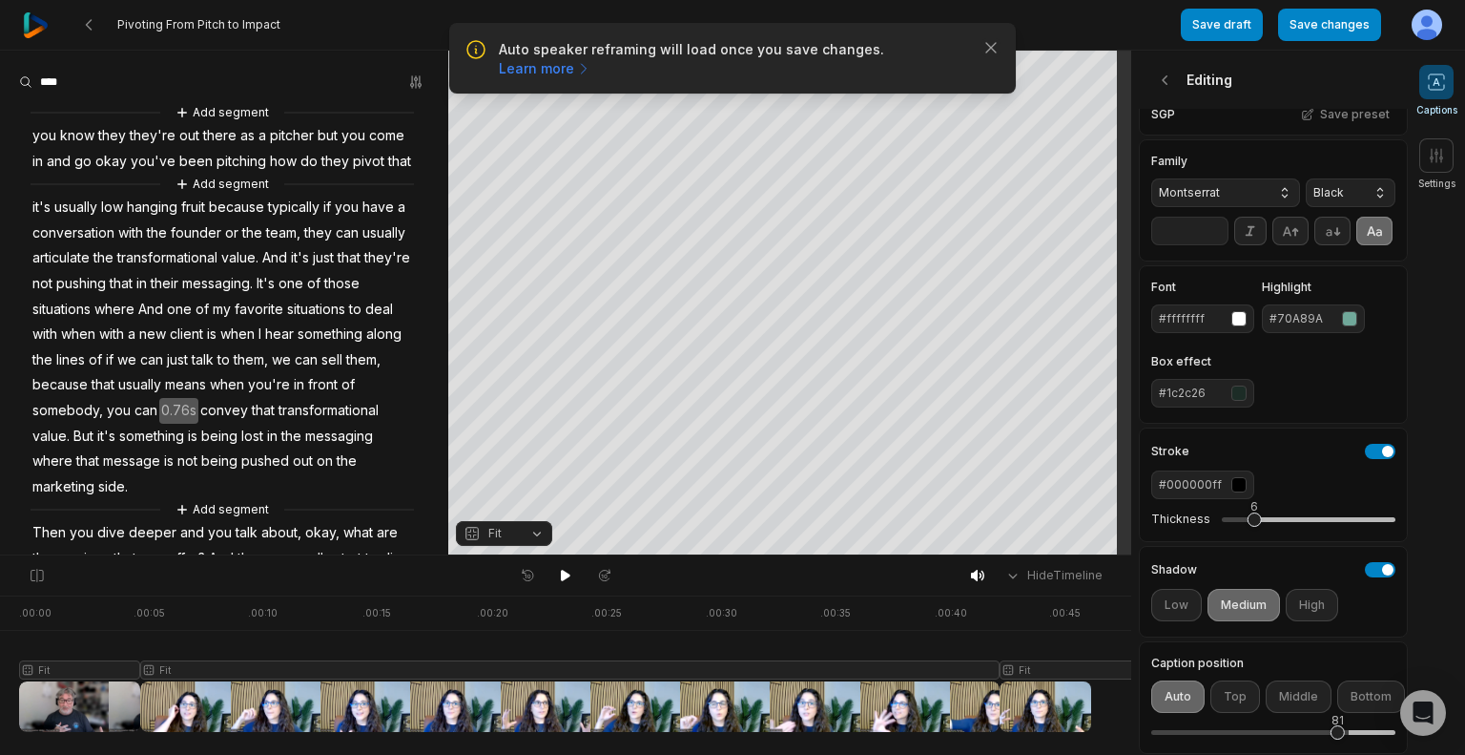
click at [72, 696] on div at bounding box center [792, 663] width 1546 height 136
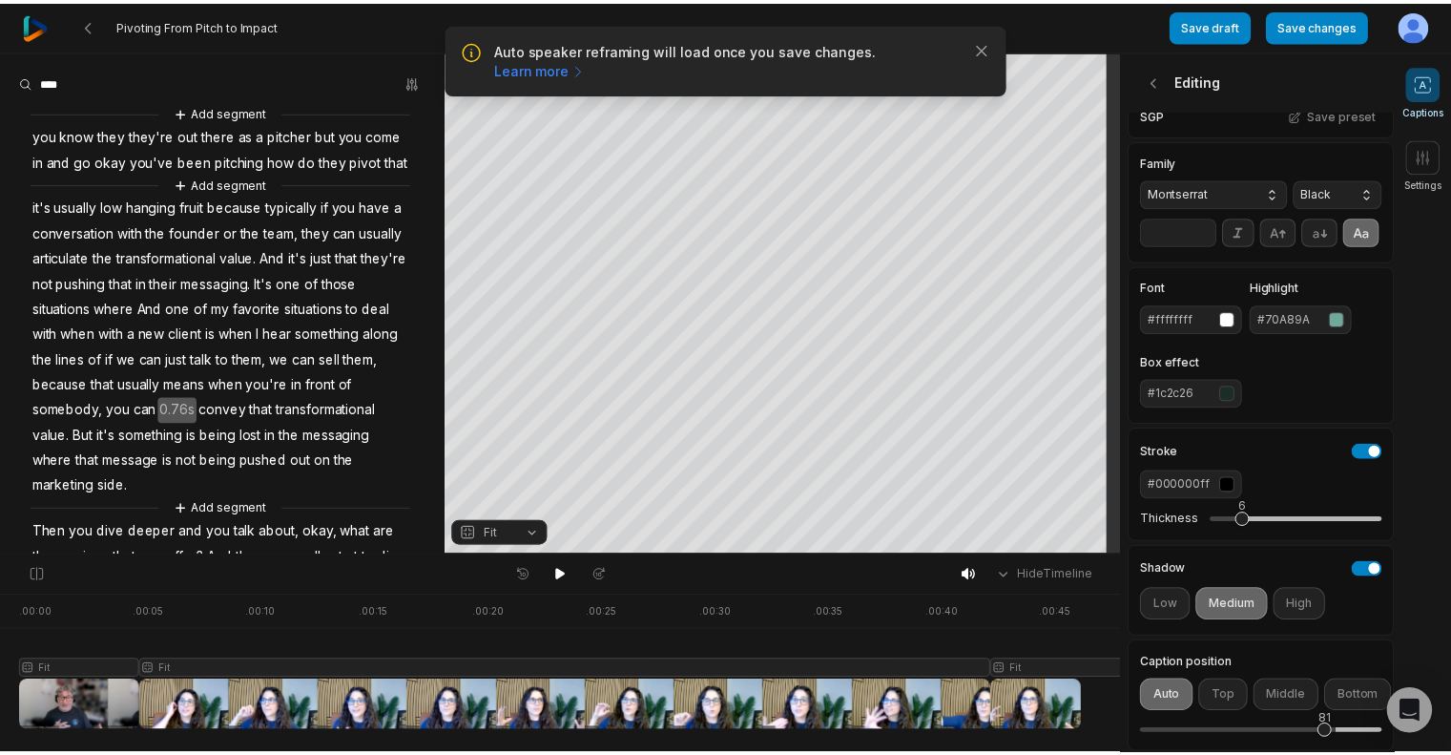
scroll to position [0, 433]
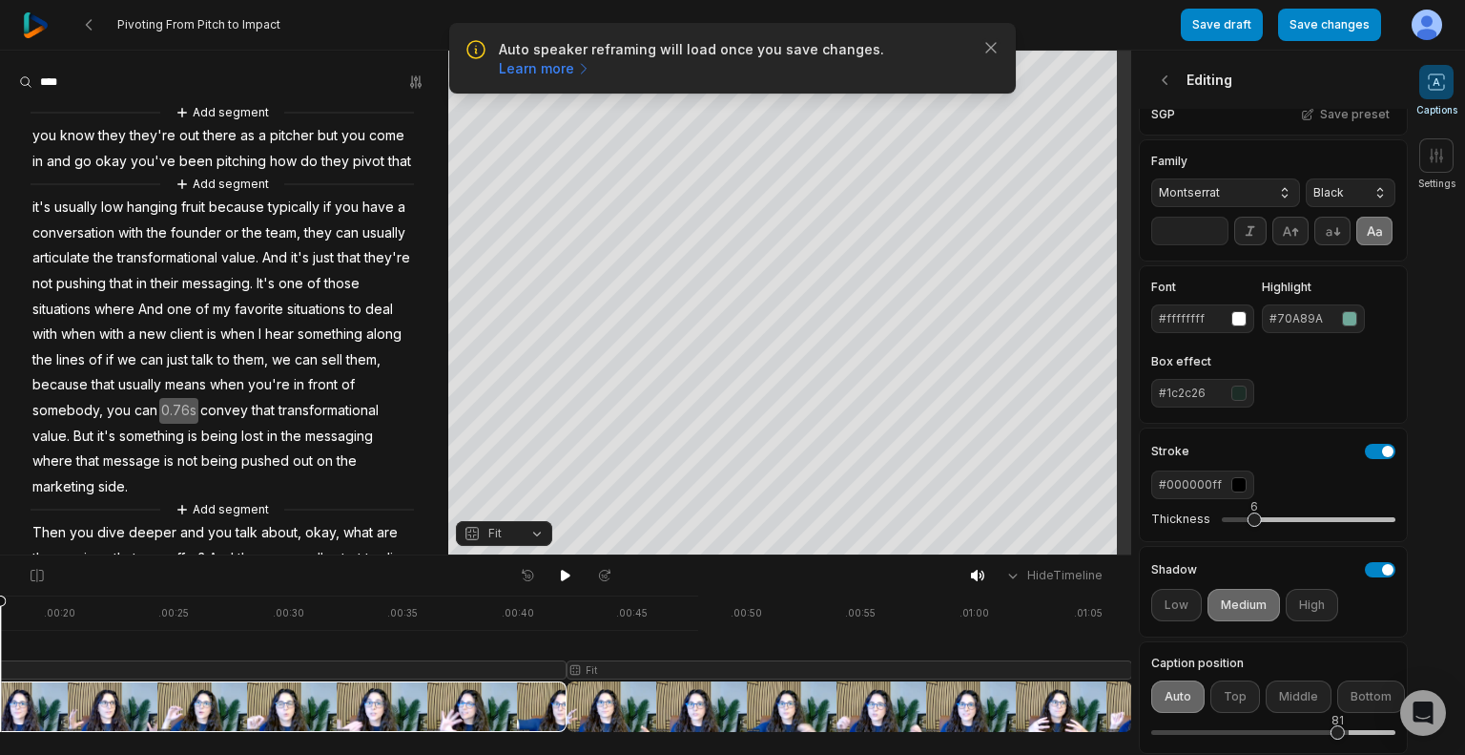
drag, startPoint x: 78, startPoint y: 606, endPoint x: 0, endPoint y: 606, distance: 78.2
click at [0, 606] on icon at bounding box center [-1, 662] width 13 height 137
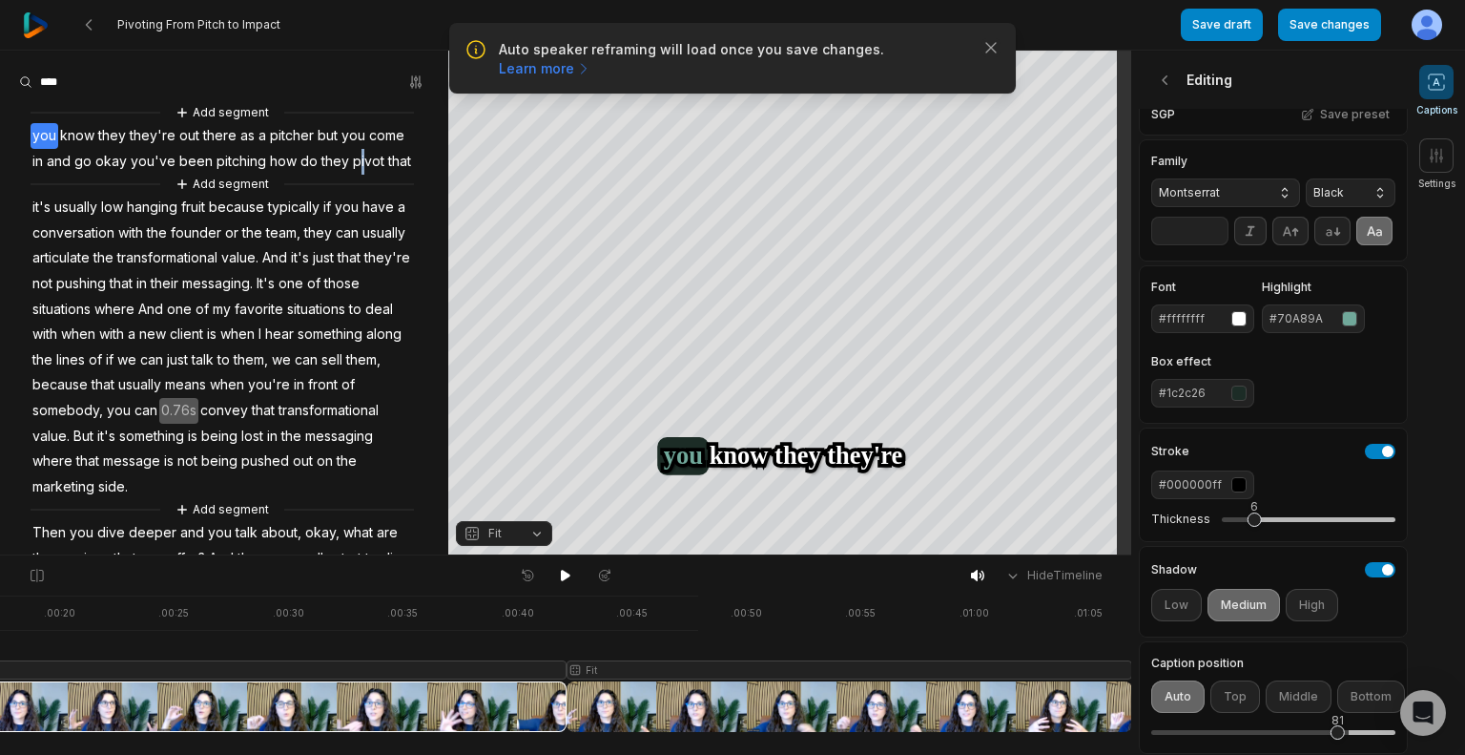
click at [351, 175] on span "pivot" at bounding box center [368, 162] width 35 height 26
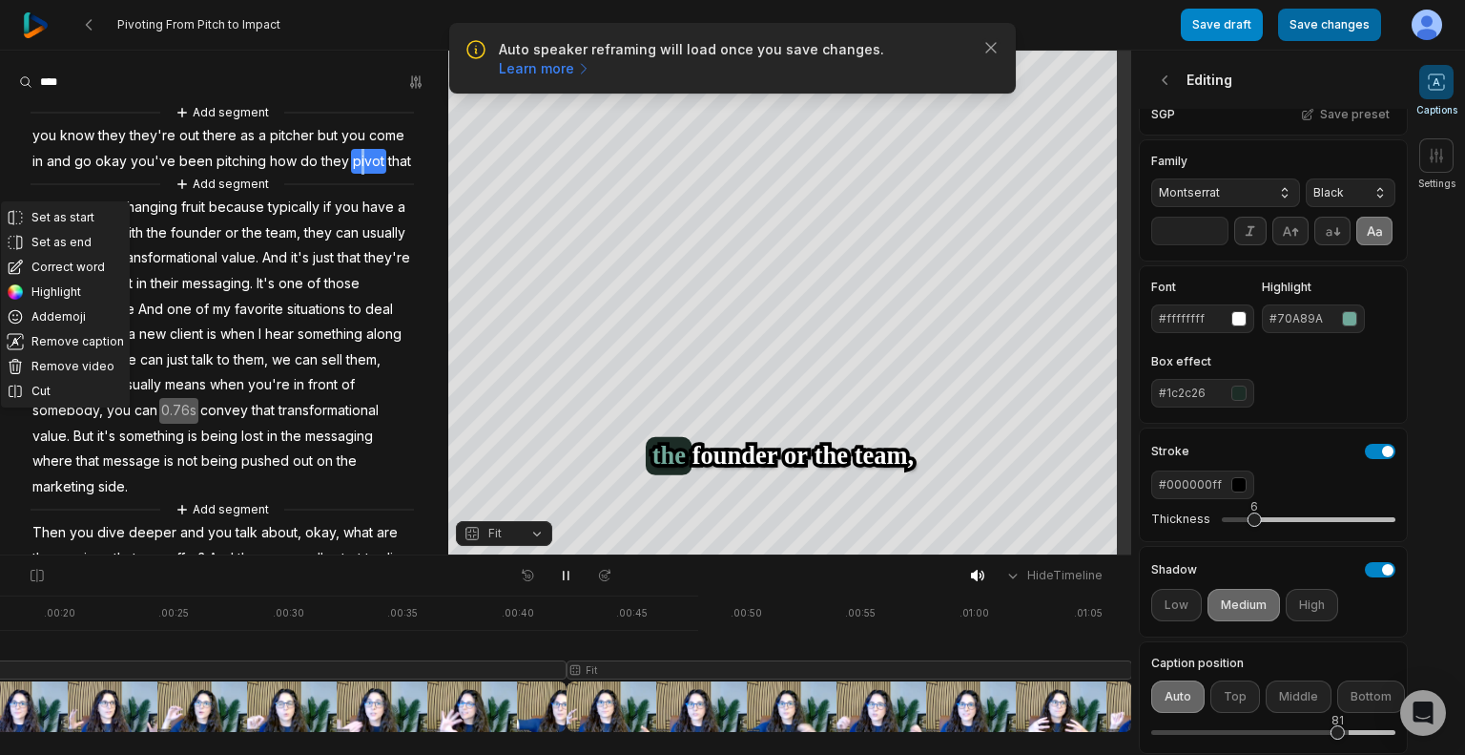
click at [1308, 26] on button "Save changes" at bounding box center [1329, 25] width 103 height 32
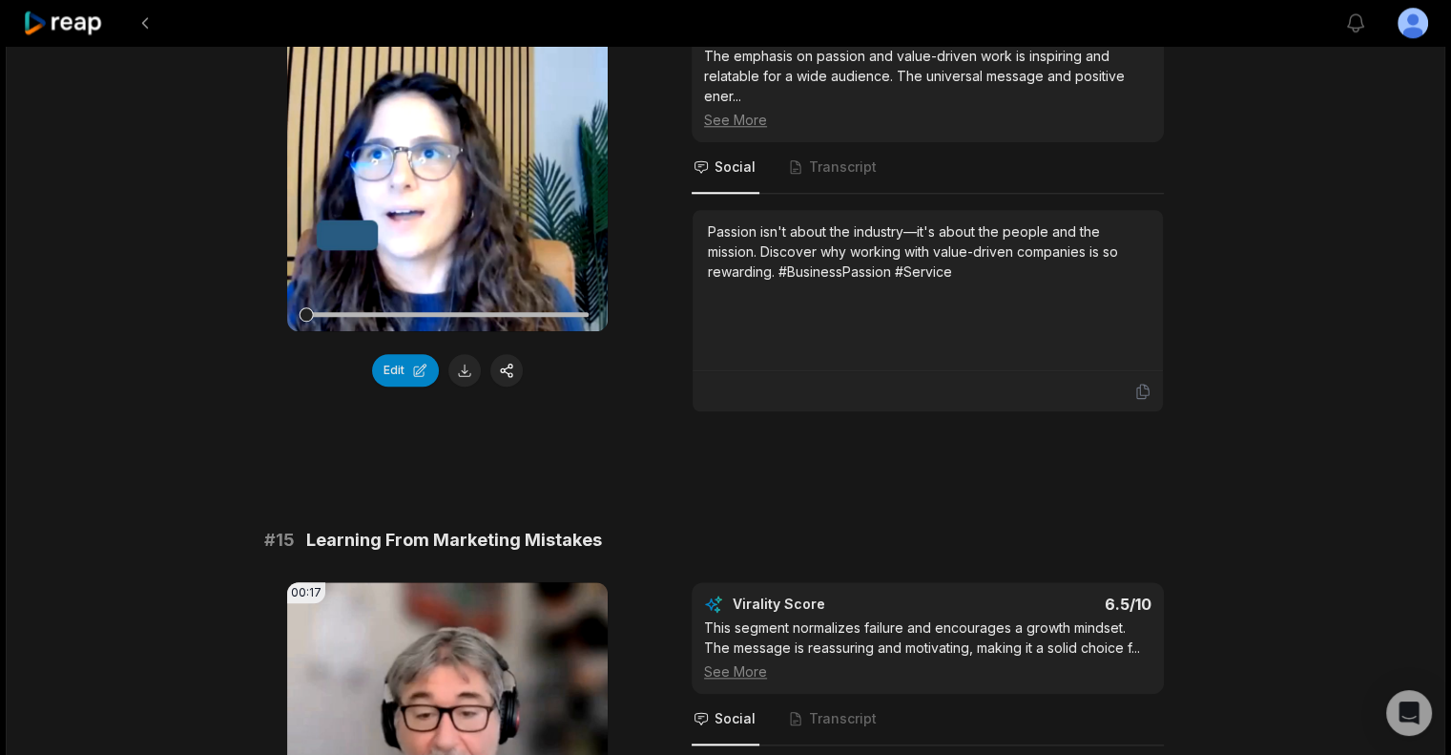
scroll to position [1610, 0]
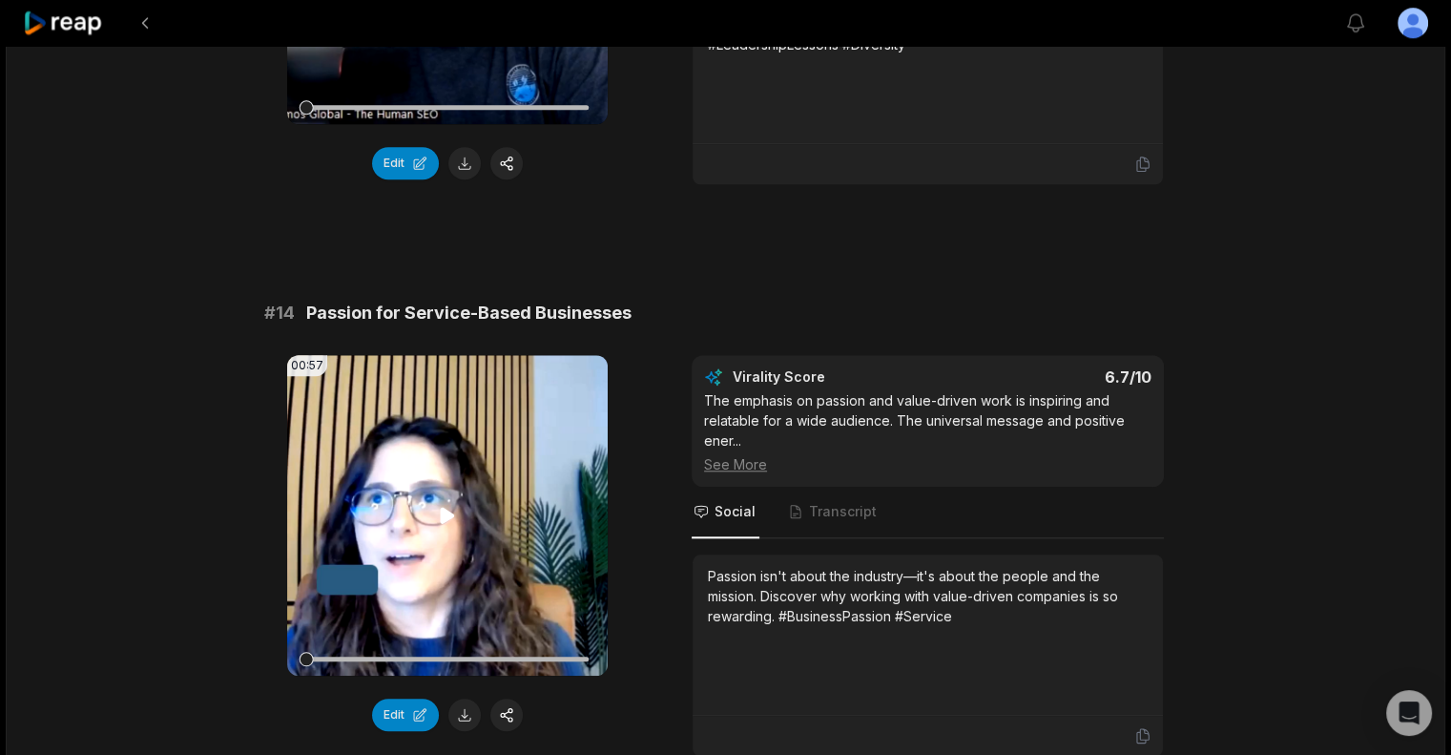
click at [443, 507] on icon at bounding box center [448, 515] width 14 height 16
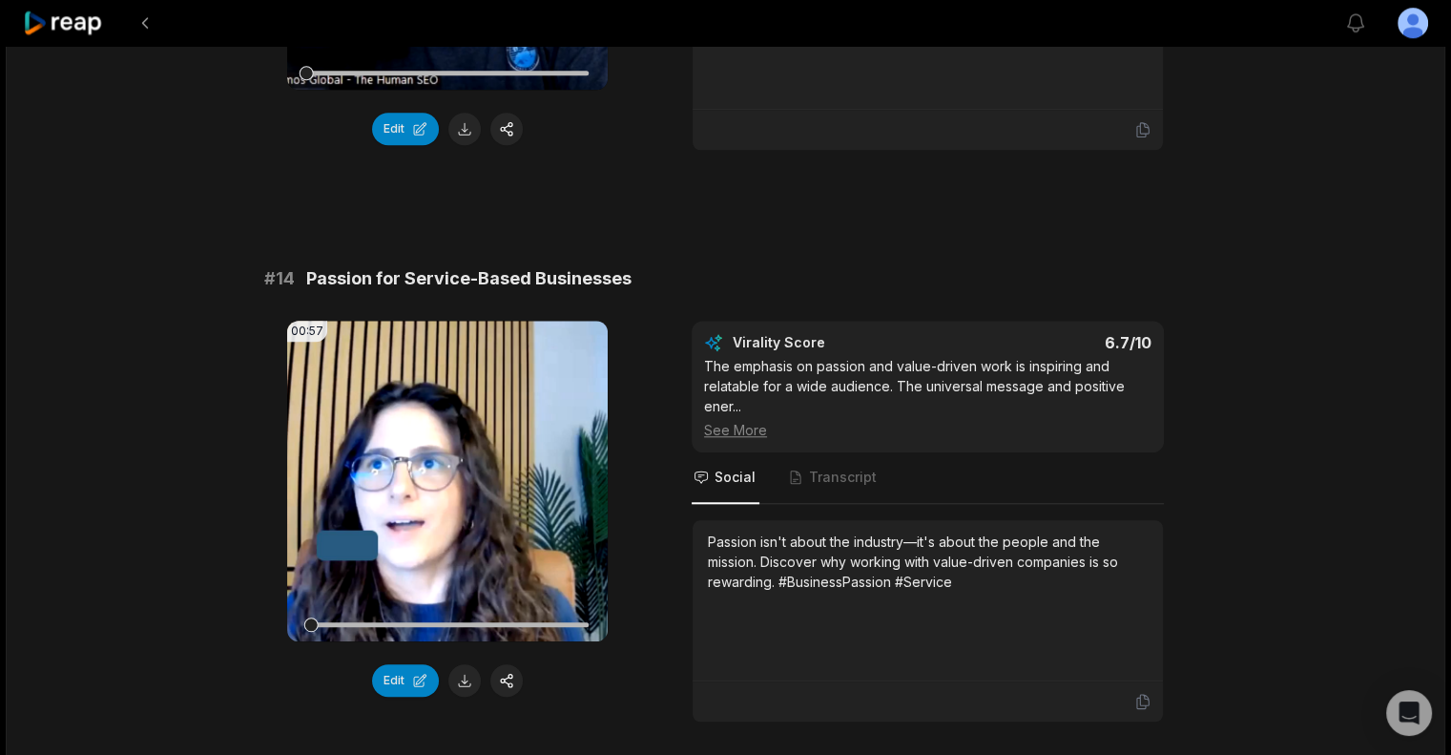
scroll to position [1706, 0]
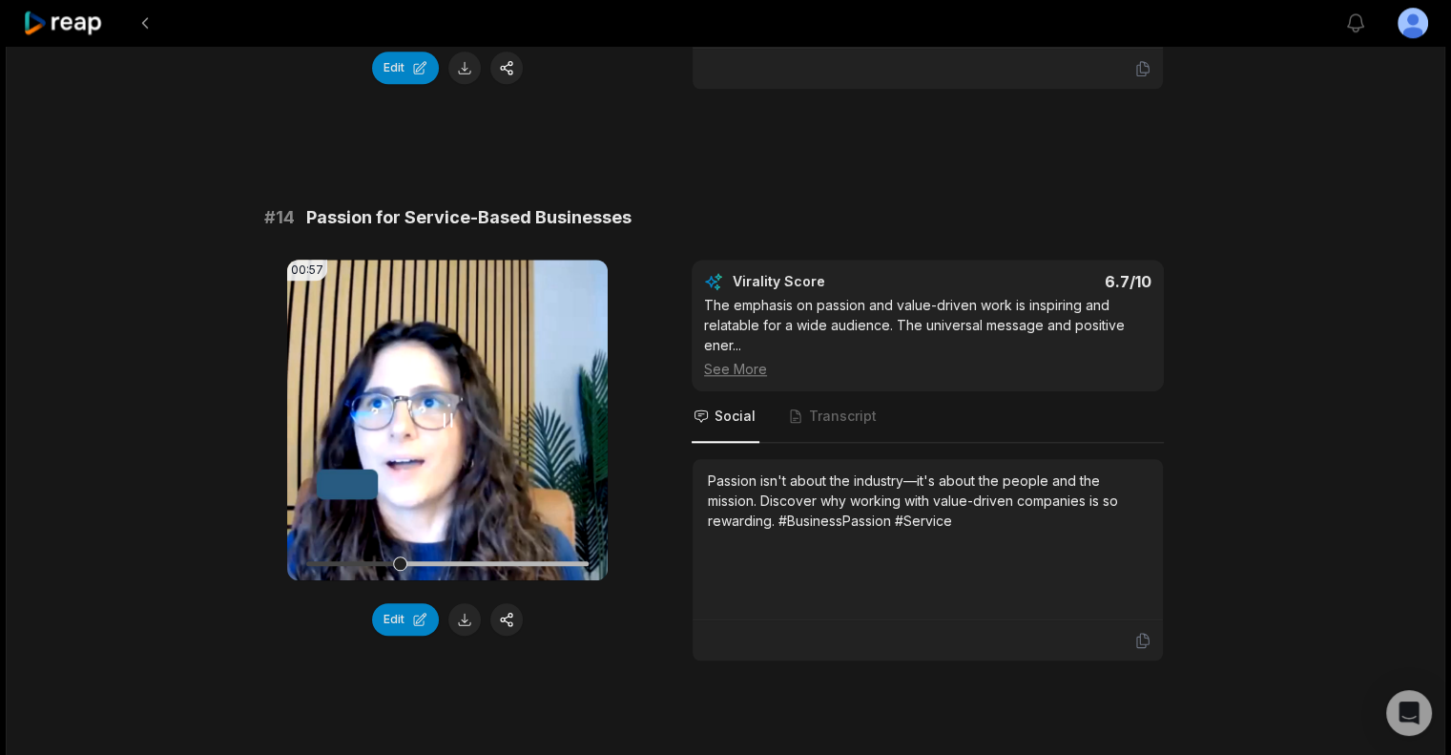
click at [450, 417] on icon at bounding box center [449, 419] width 8 height 12
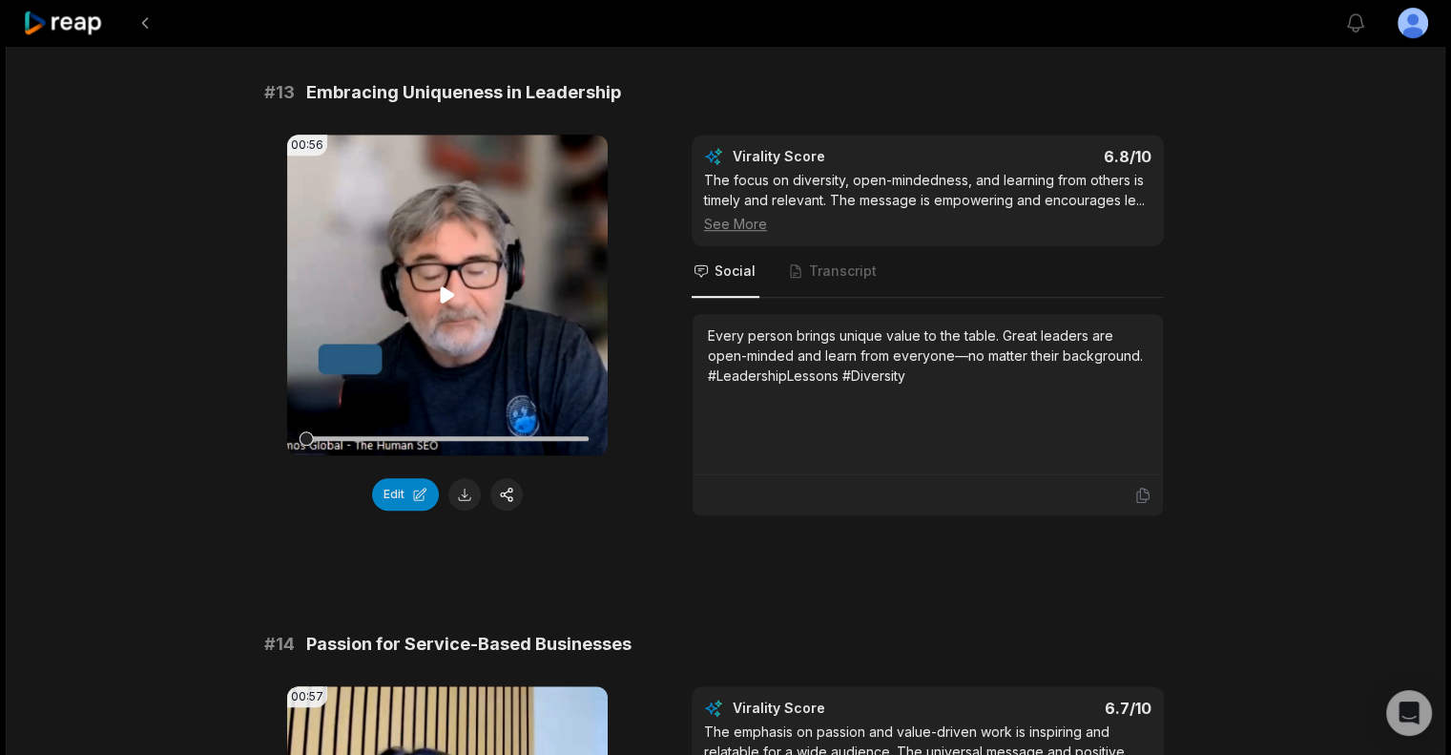
scroll to position [1038, 0]
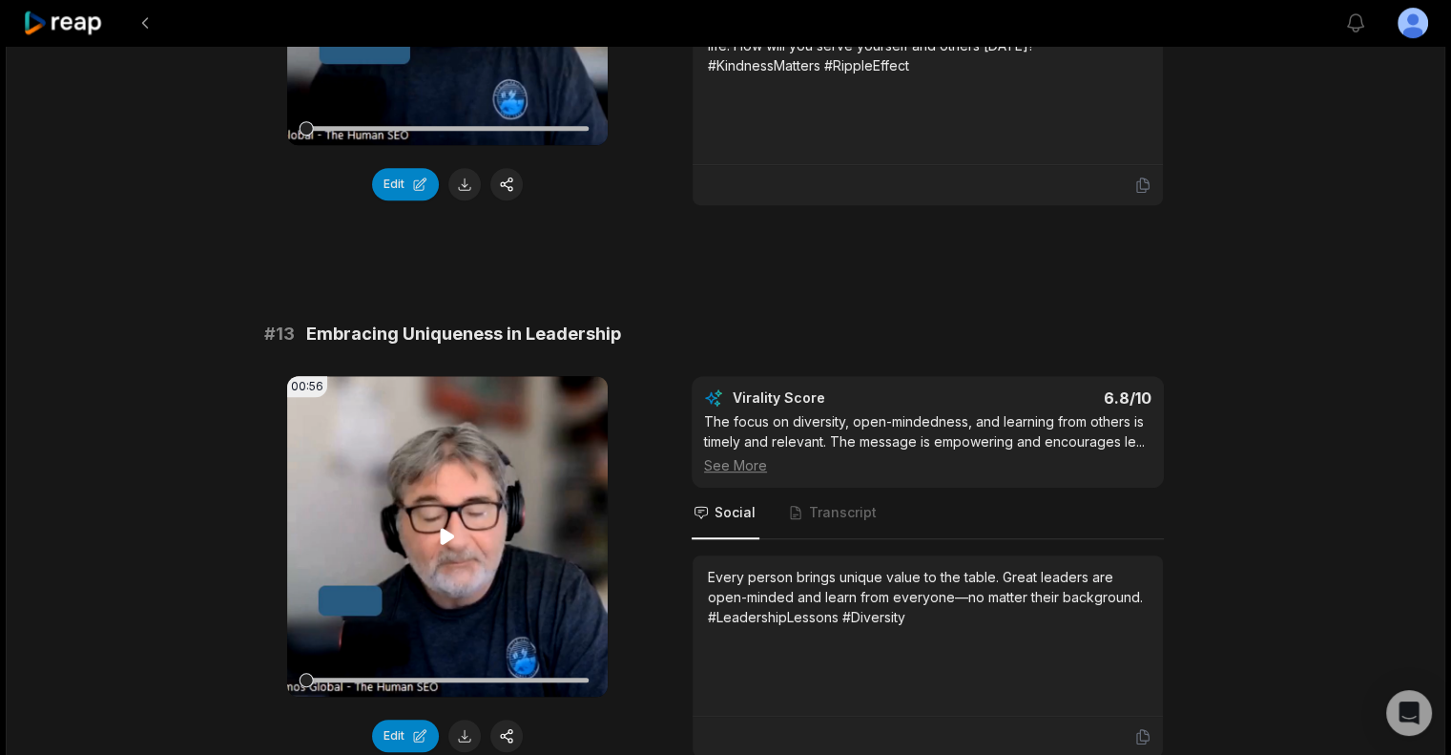
click at [454, 526] on icon at bounding box center [447, 536] width 23 height 23
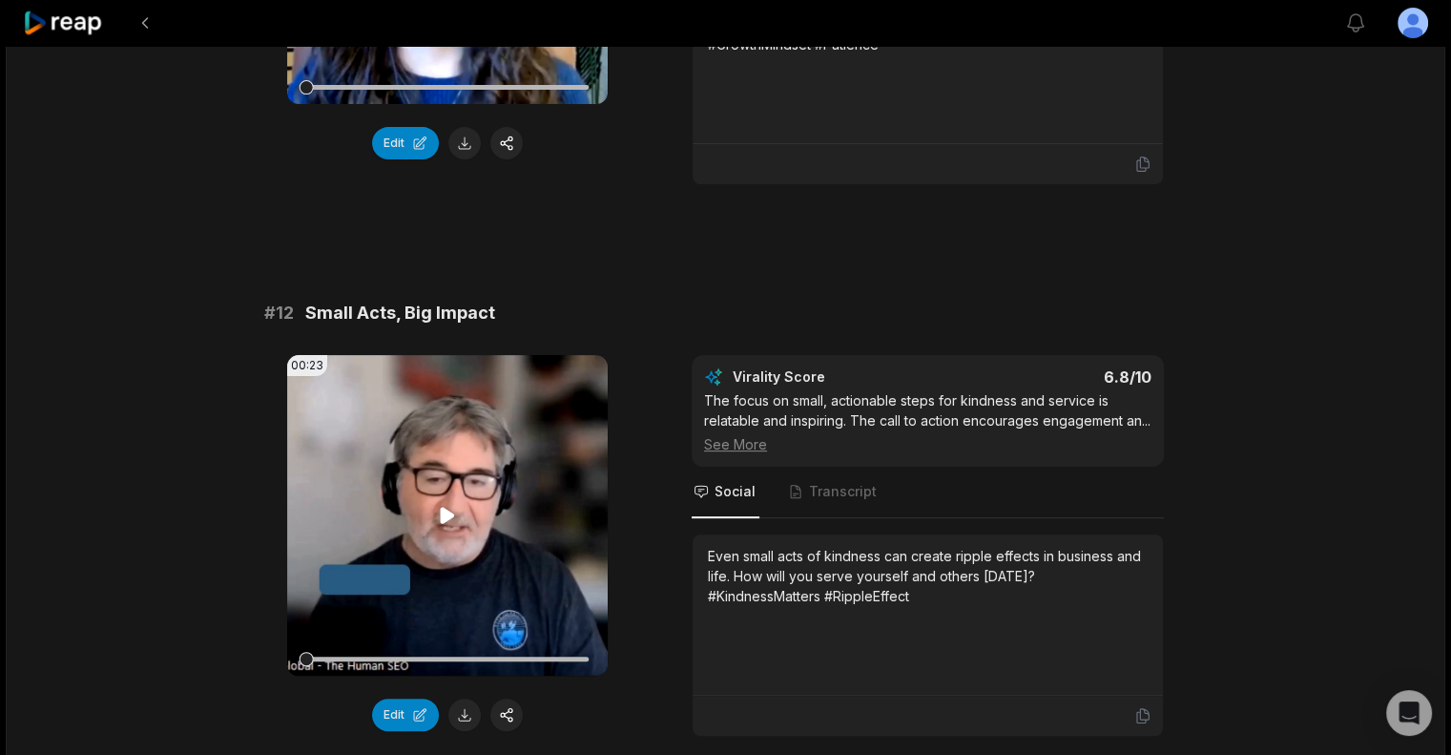
scroll to position [466, 0]
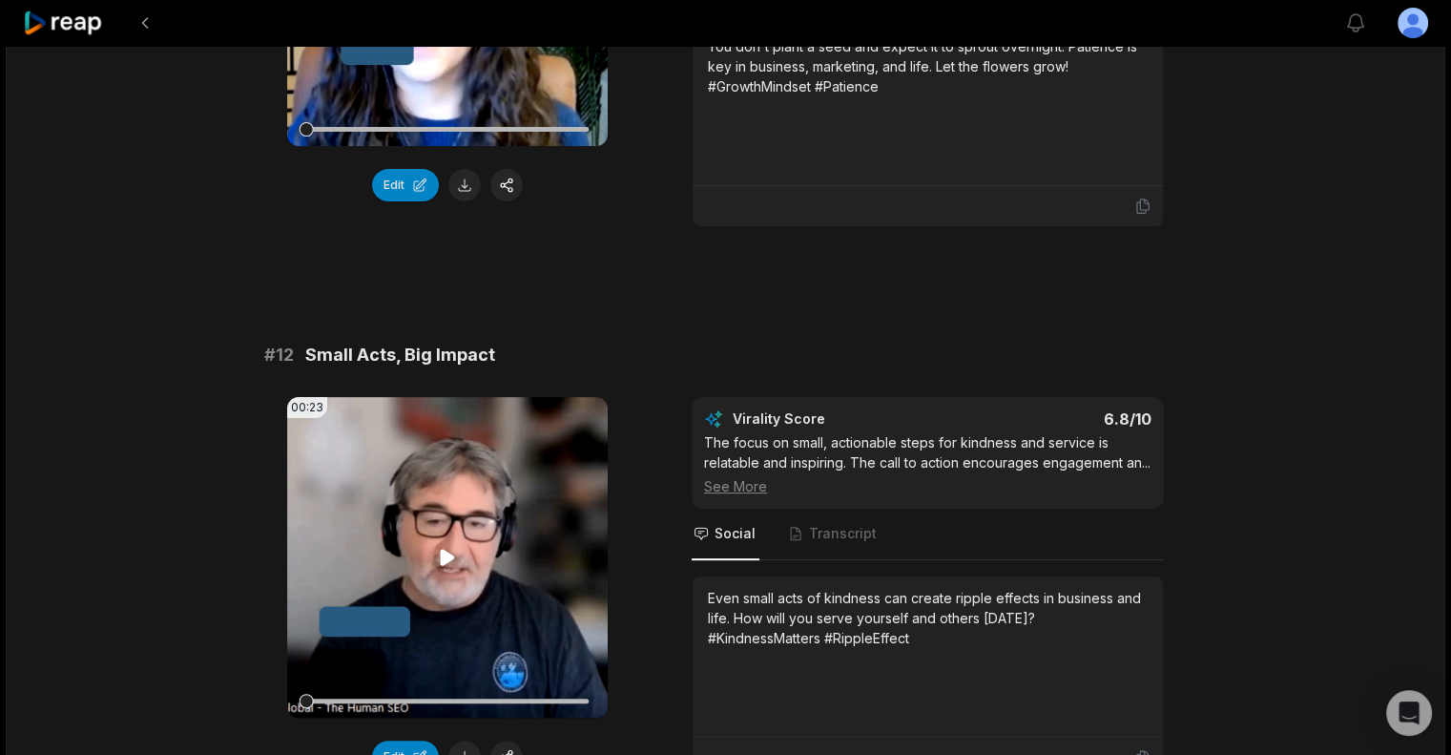
click at [438, 558] on icon at bounding box center [447, 557] width 23 height 23
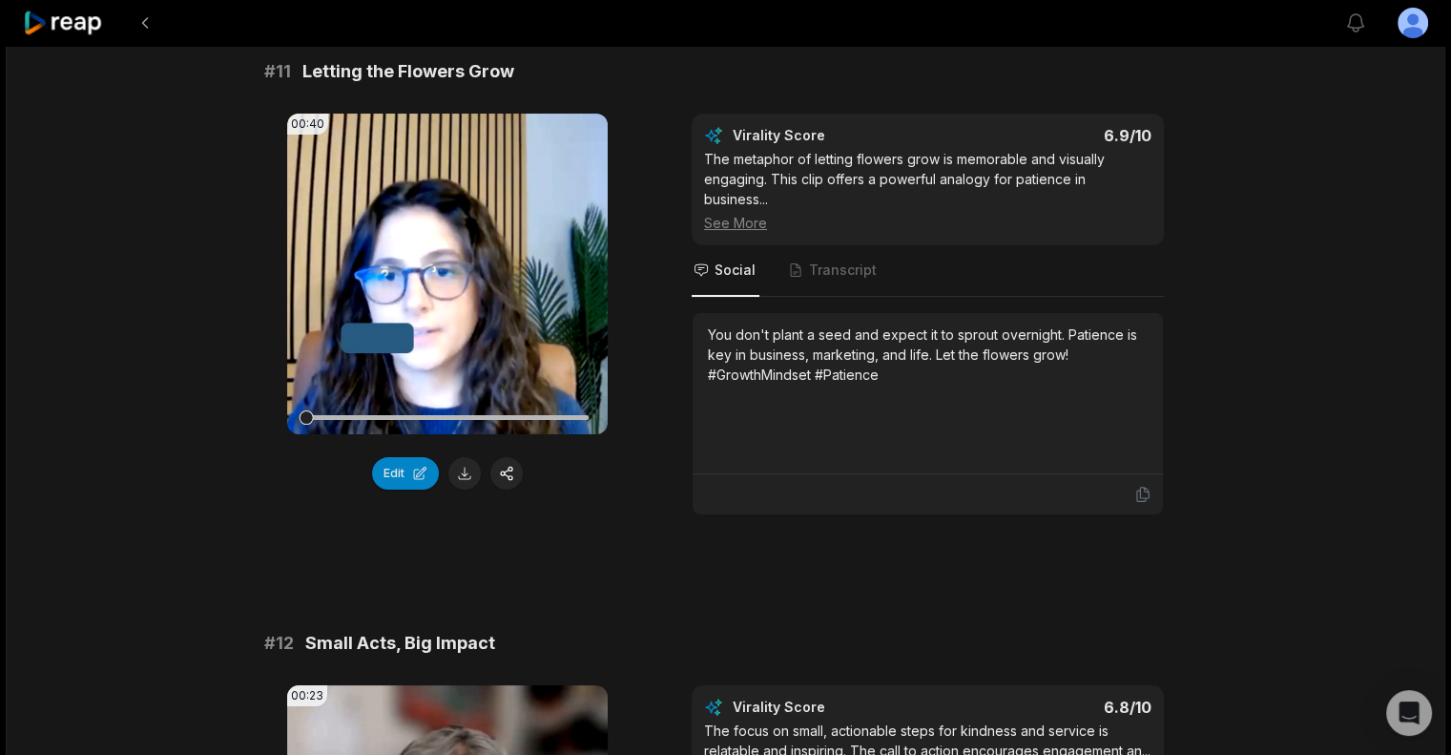
scroll to position [84, 0]
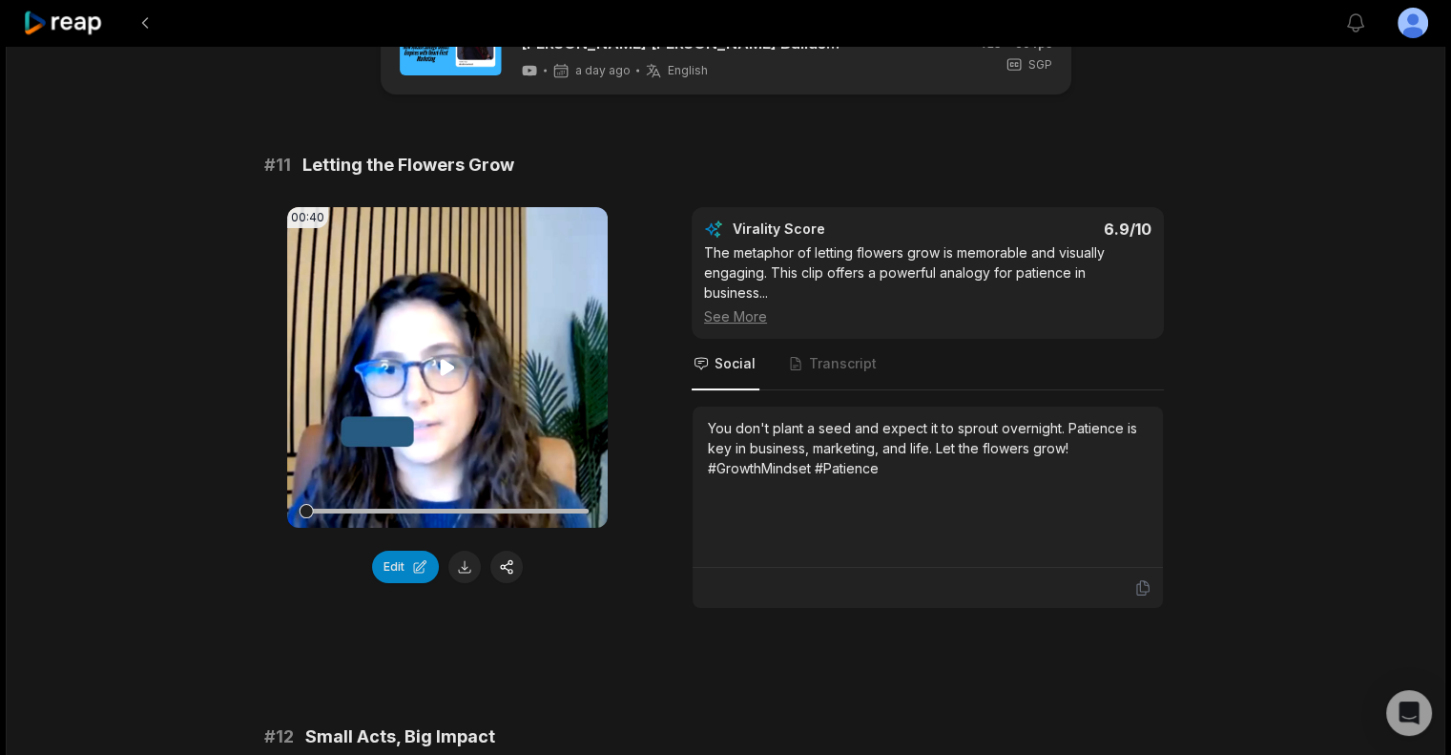
click at [450, 363] on icon at bounding box center [448, 367] width 14 height 16
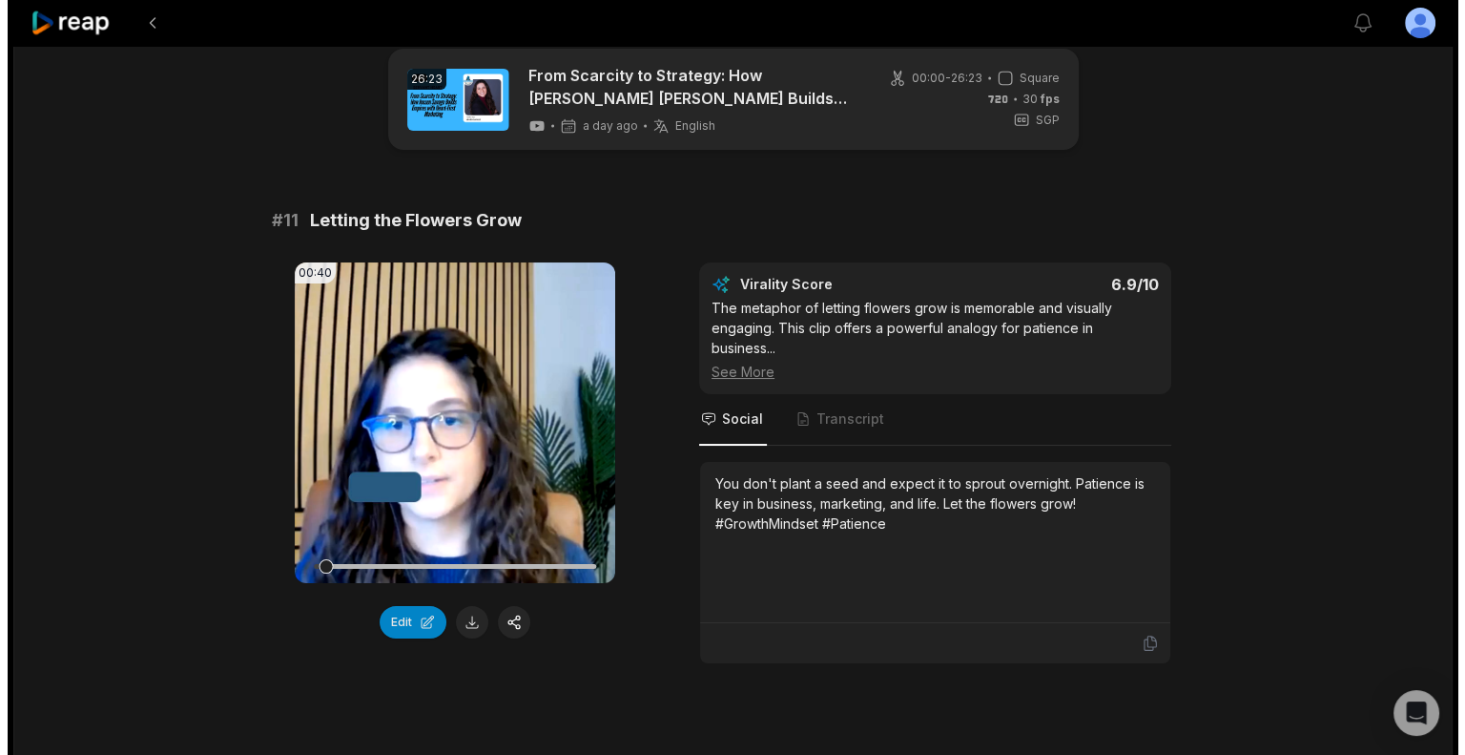
scroll to position [0, 0]
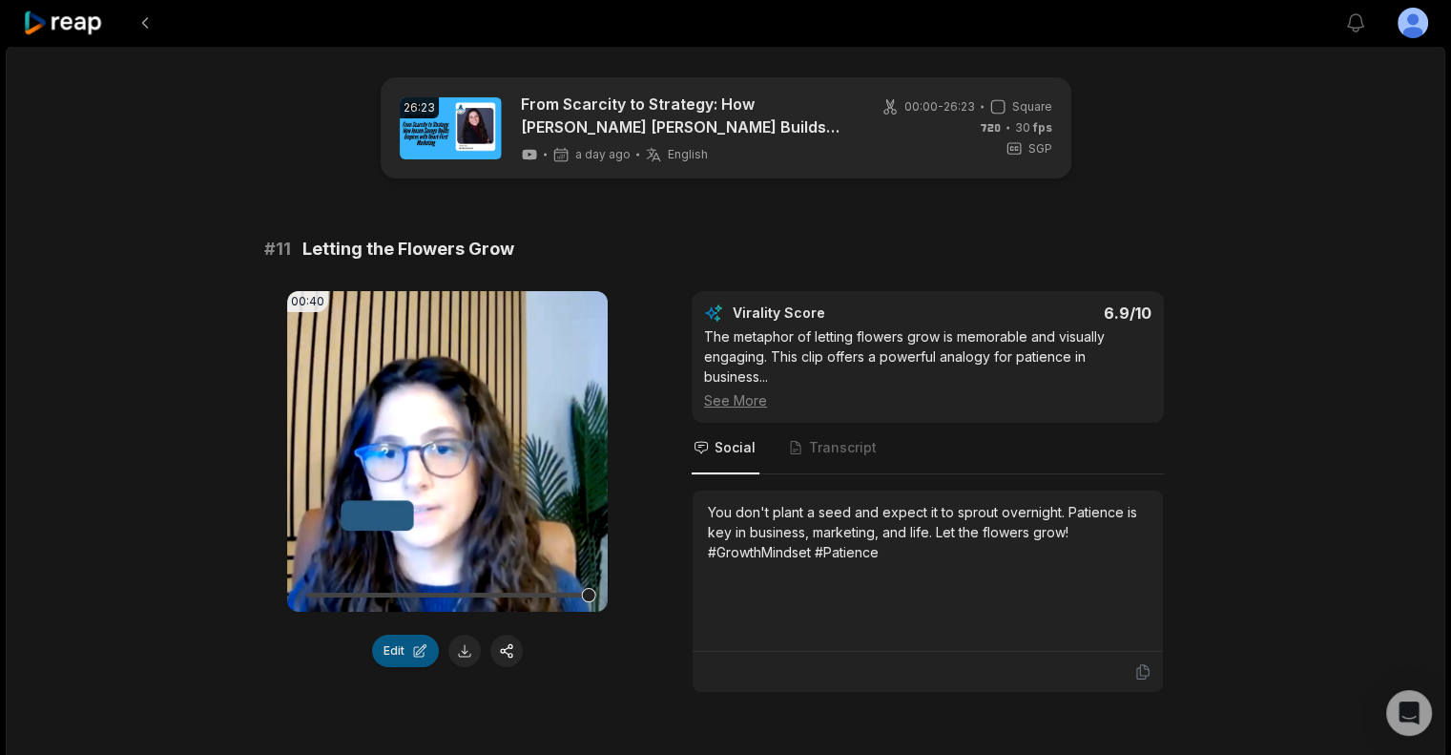
click at [424, 658] on button "Edit" at bounding box center [405, 650] width 67 height 32
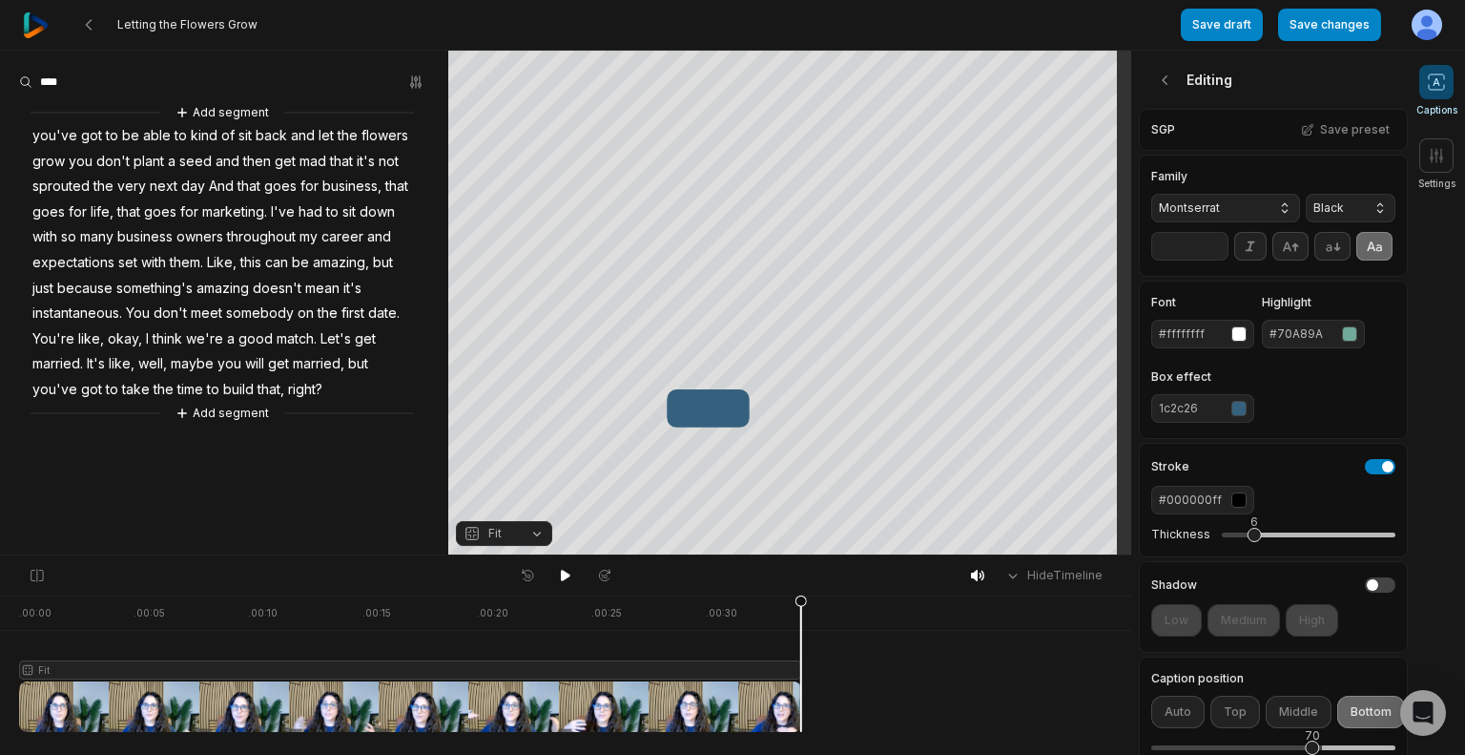
click at [1277, 439] on div "Font #ffffffff Highlight #70A89A Box effect 1c2c26" at bounding box center [1273, 359] width 269 height 158
click at [1240, 416] on div "button" at bounding box center [1239, 408] width 15 height 15
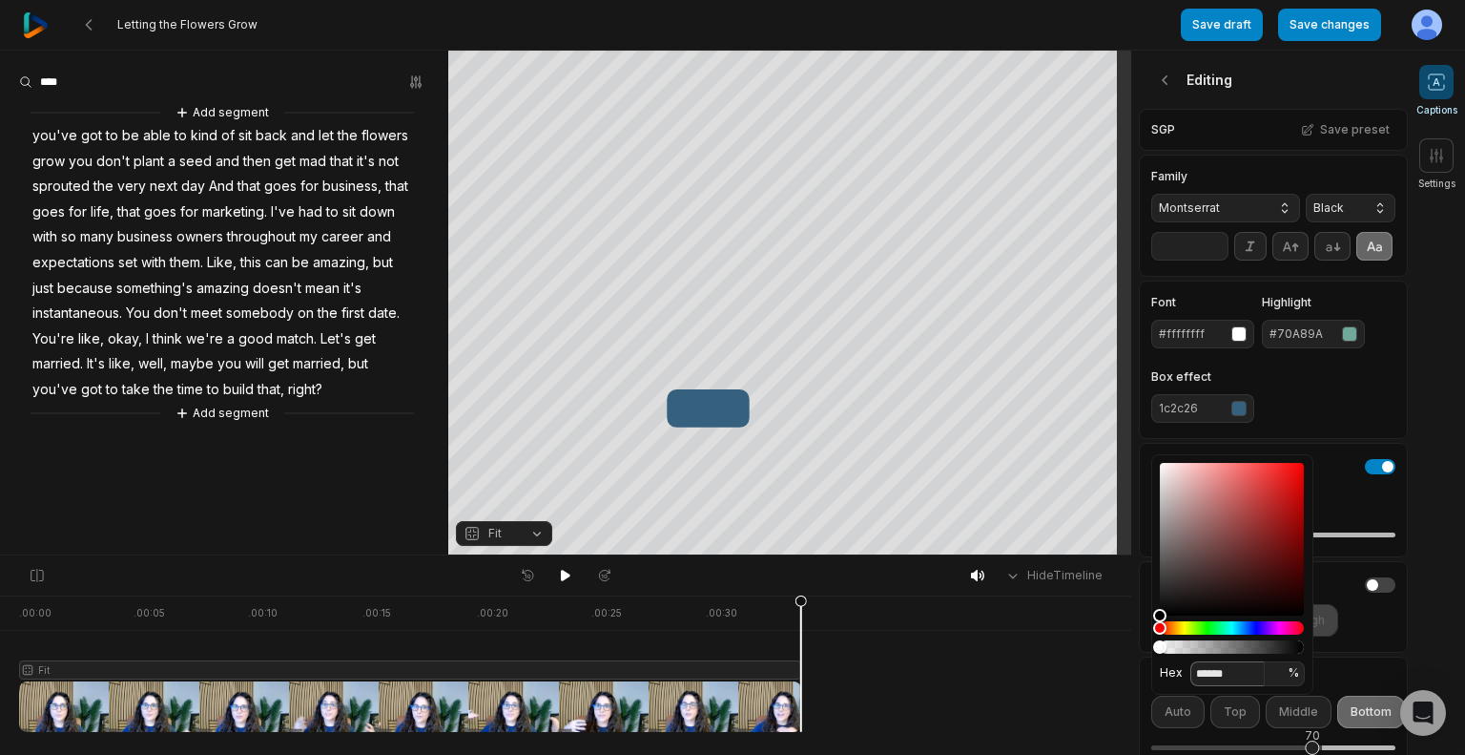
click at [1251, 674] on input "******" at bounding box center [1228, 673] width 74 height 25
paste input "*"
click at [1195, 667] on input "******" at bounding box center [1228, 673] width 74 height 25
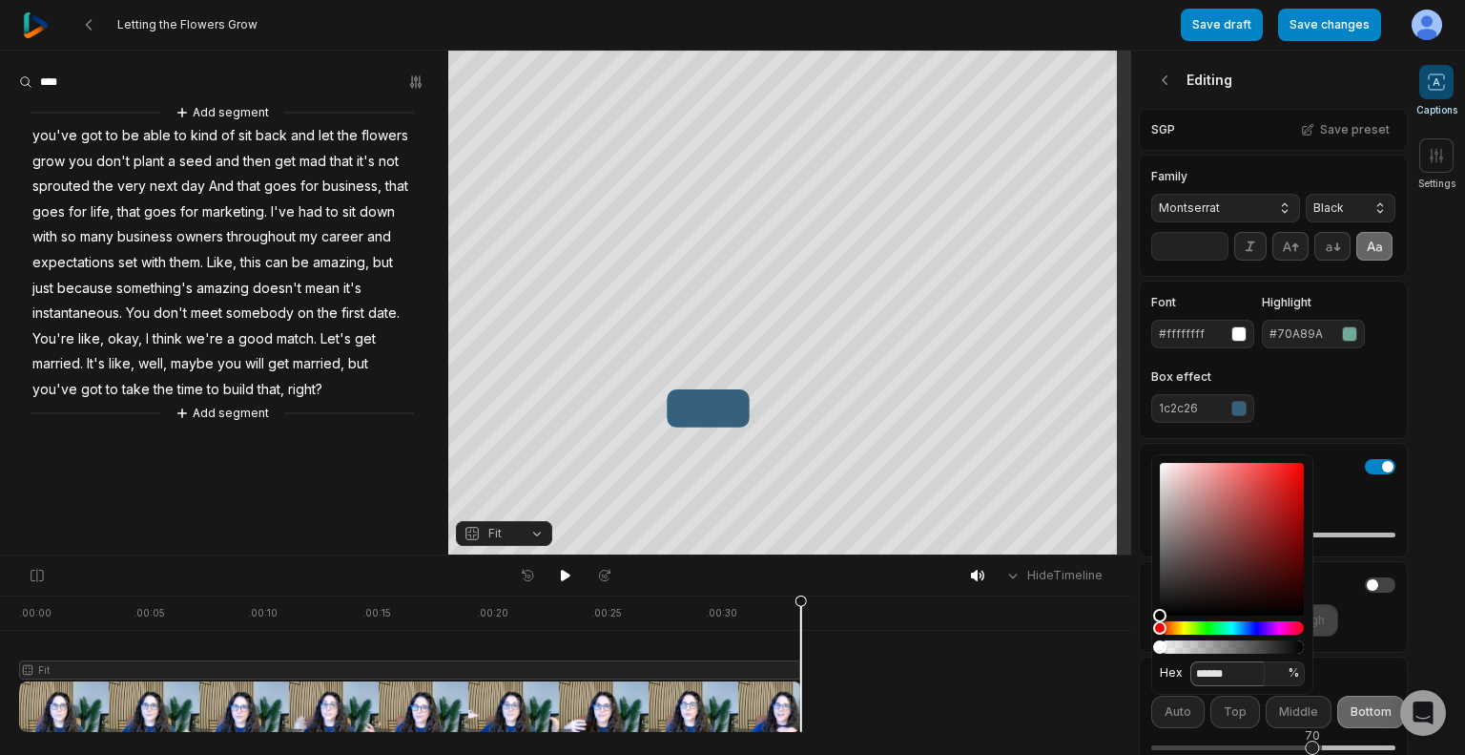
type input "*******"
type input "***"
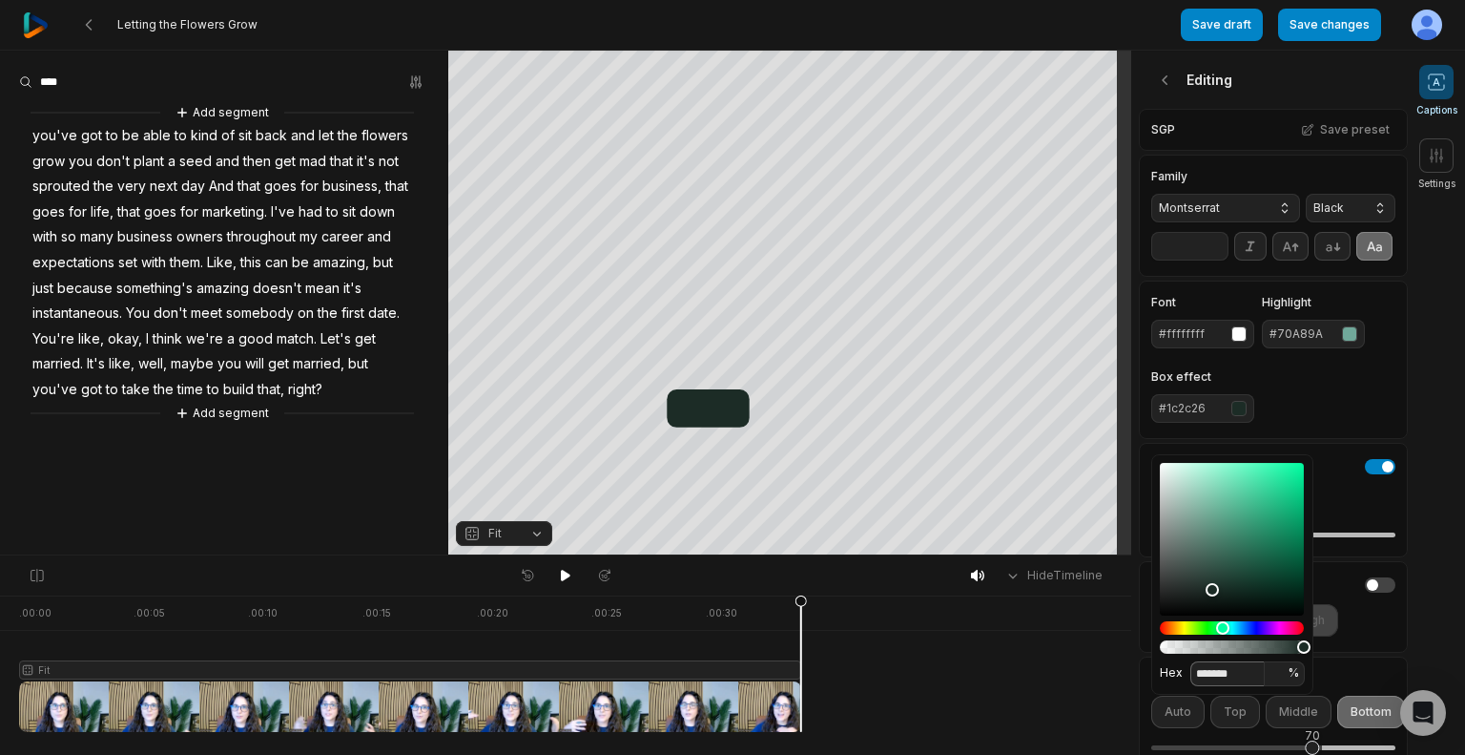
type input "*******"
click at [1347, 423] on div "Font #ffffffff Highlight #70A89A Box effect #1c2c26" at bounding box center [1273, 360] width 244 height 126
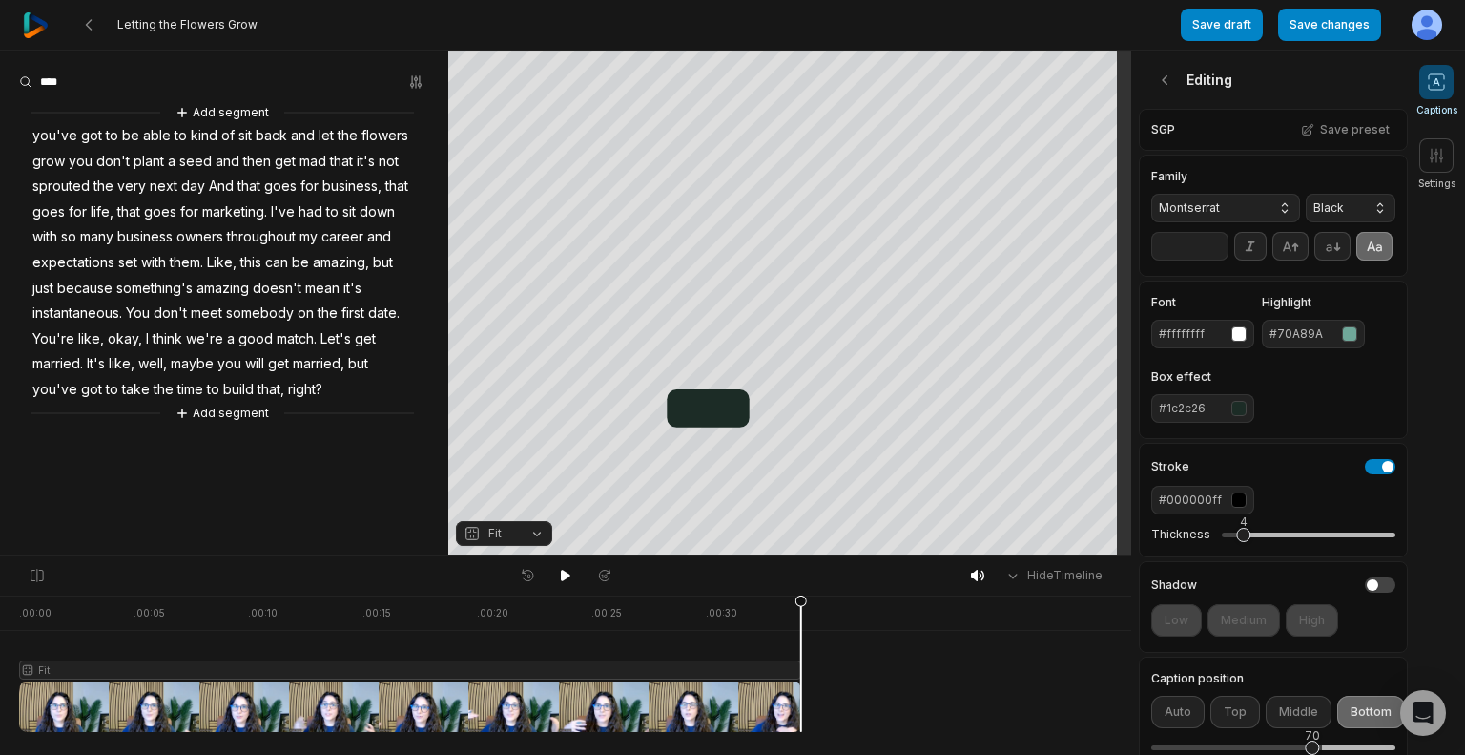
click at [1242, 542] on div "4" at bounding box center [1243, 535] width 14 height 14
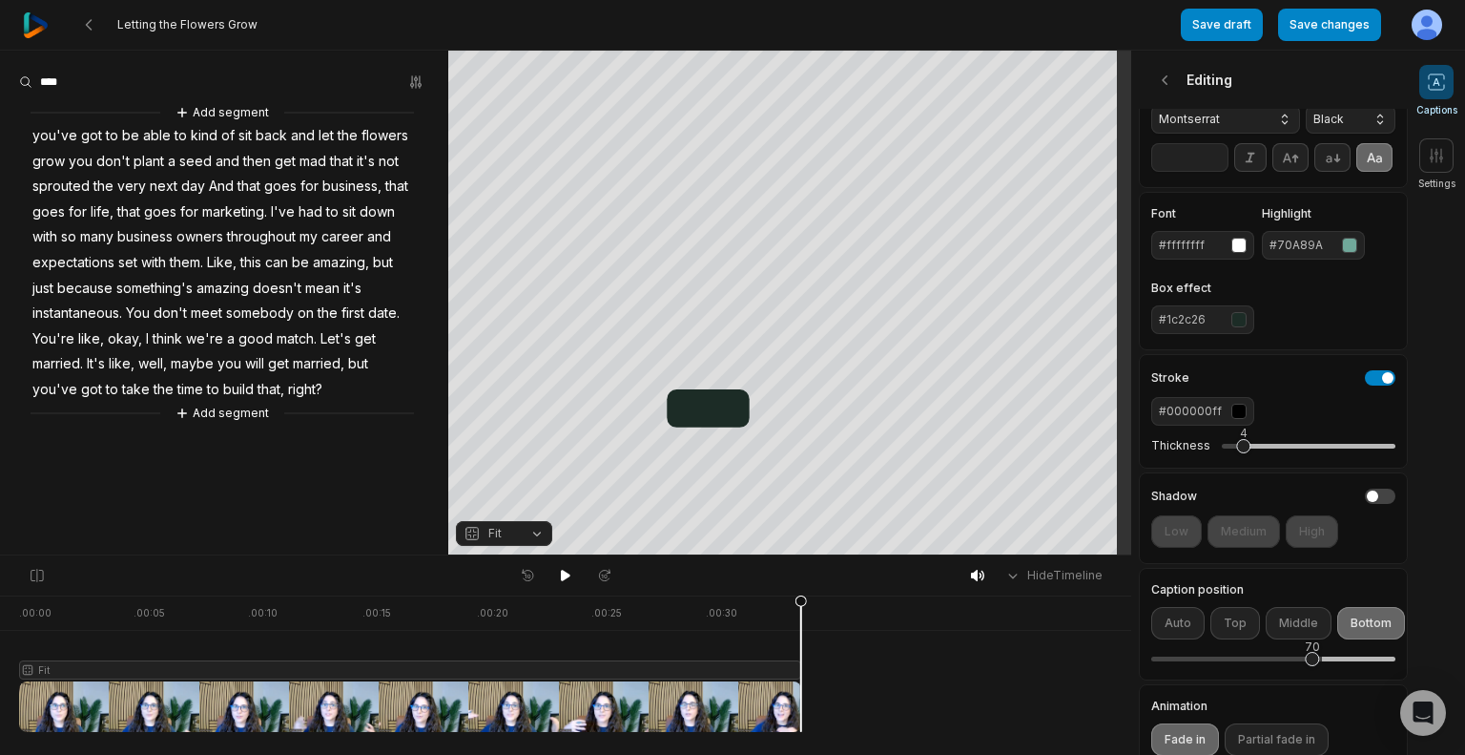
scroll to position [191, 0]
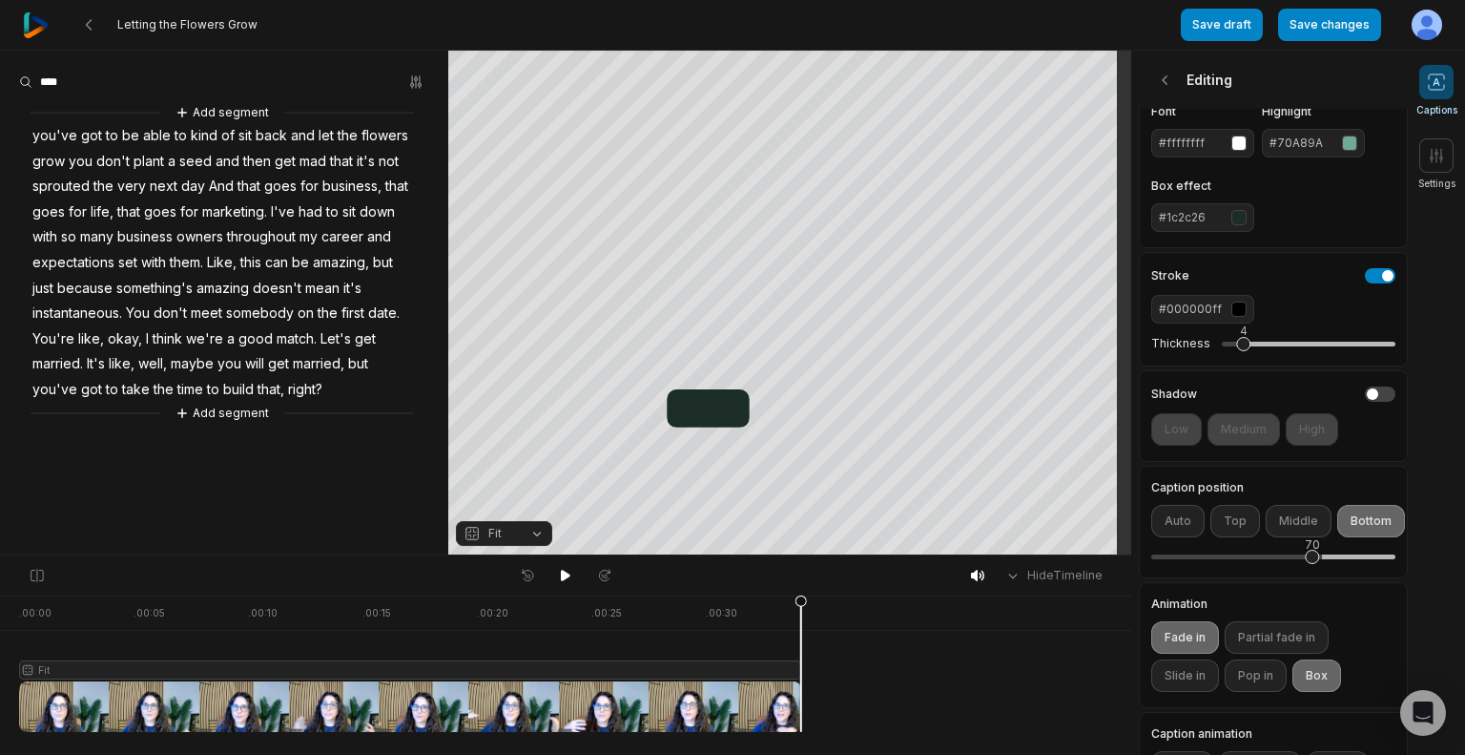
click at [1361, 411] on div "Shadow Low Medium High" at bounding box center [1273, 416] width 269 height 92
click at [1374, 402] on button "button" at bounding box center [1380, 393] width 31 height 15
click at [1227, 446] on button "Medium" at bounding box center [1244, 429] width 73 height 32
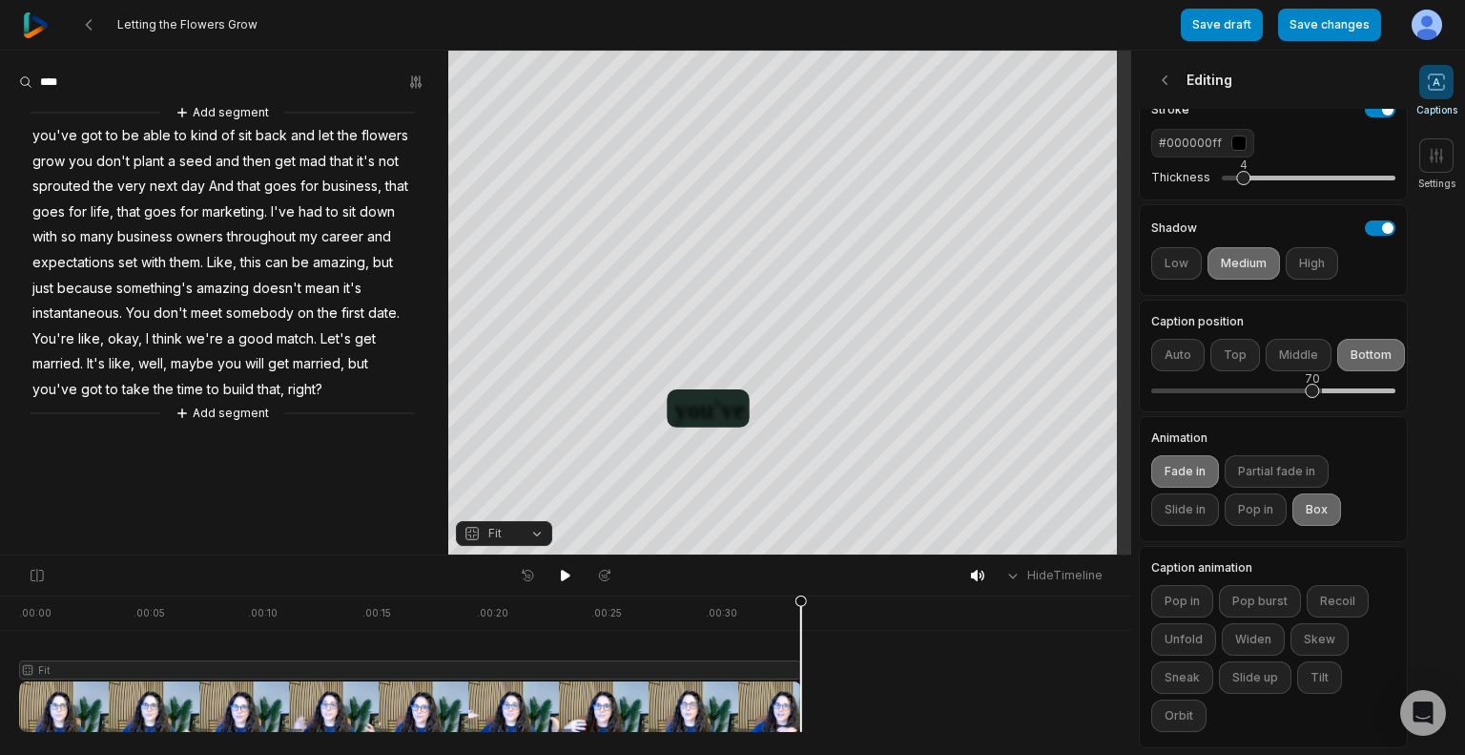
scroll to position [382, 0]
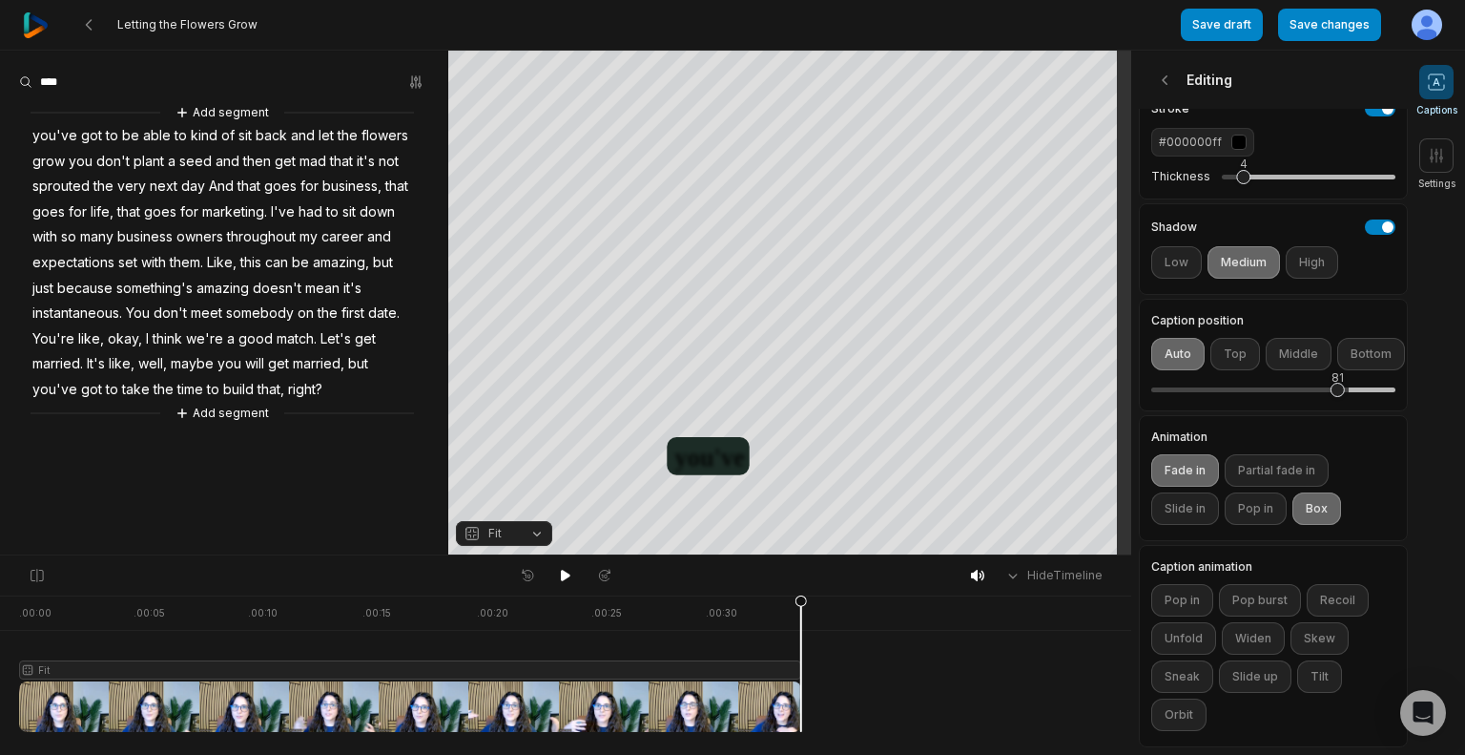
drag, startPoint x: 1313, startPoint y: 397, endPoint x: 1338, endPoint y: 403, distance: 26.4
click at [1338, 403] on div "81" at bounding box center [1273, 390] width 244 height 40
click at [1200, 469] on button "Fade in" at bounding box center [1185, 470] width 68 height 32
click at [565, 583] on button at bounding box center [565, 575] width 27 height 25
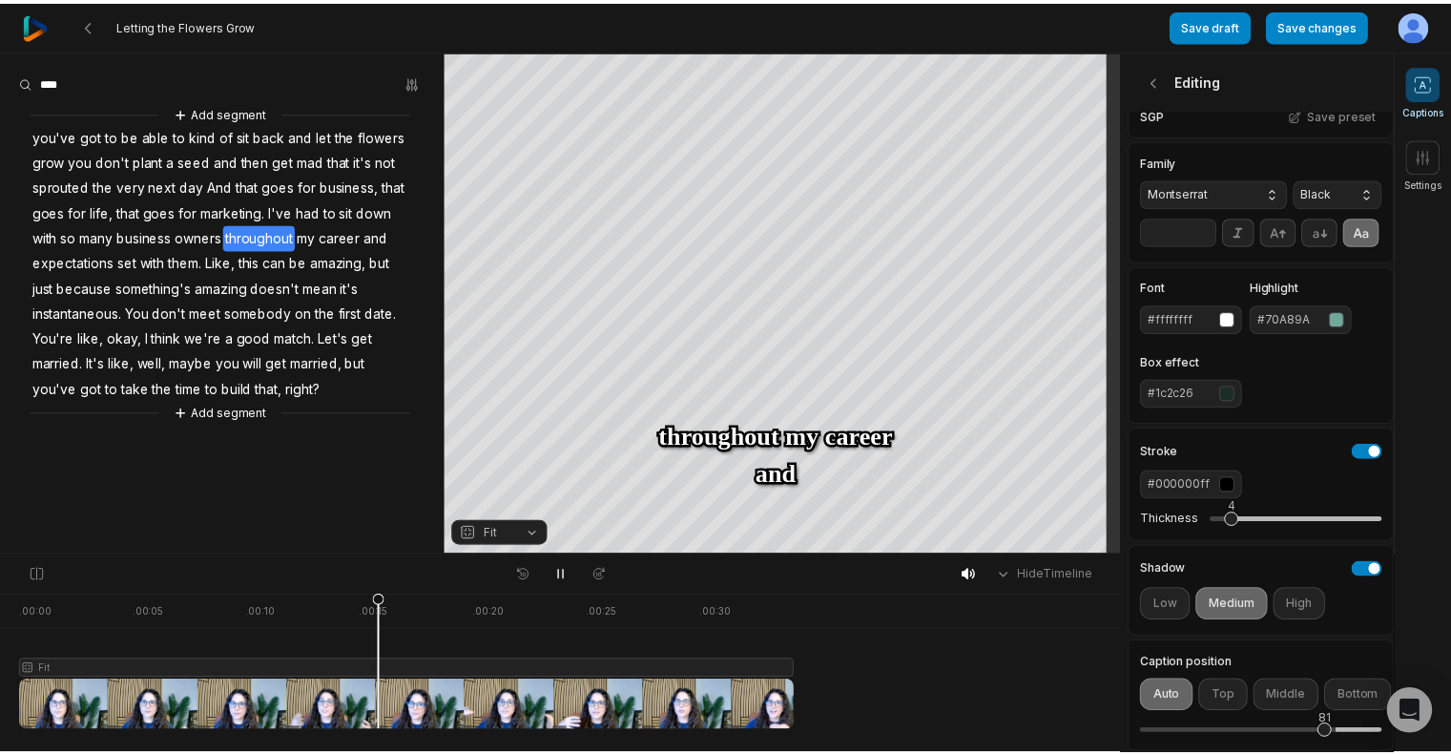
scroll to position [397, 0]
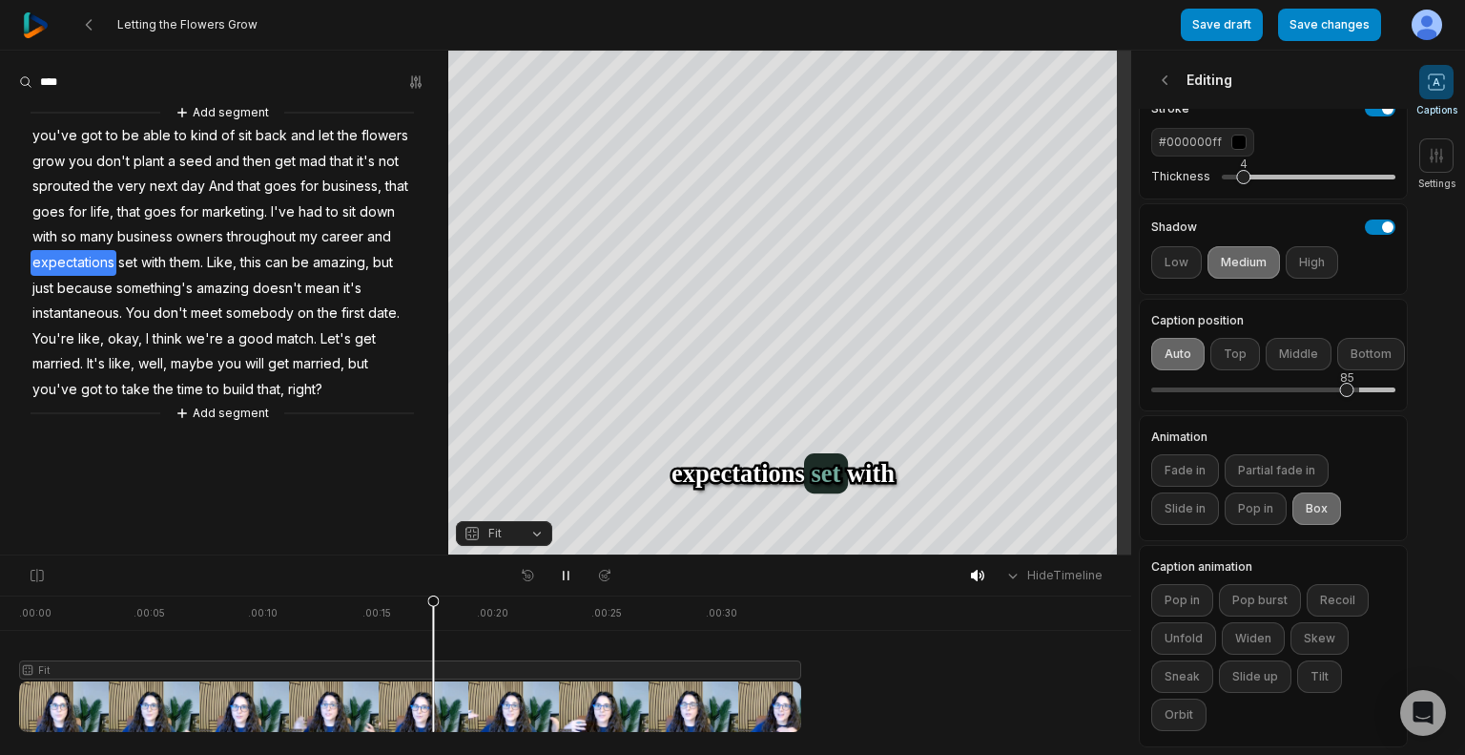
click at [1346, 383] on div "85" at bounding box center [1347, 390] width 14 height 14
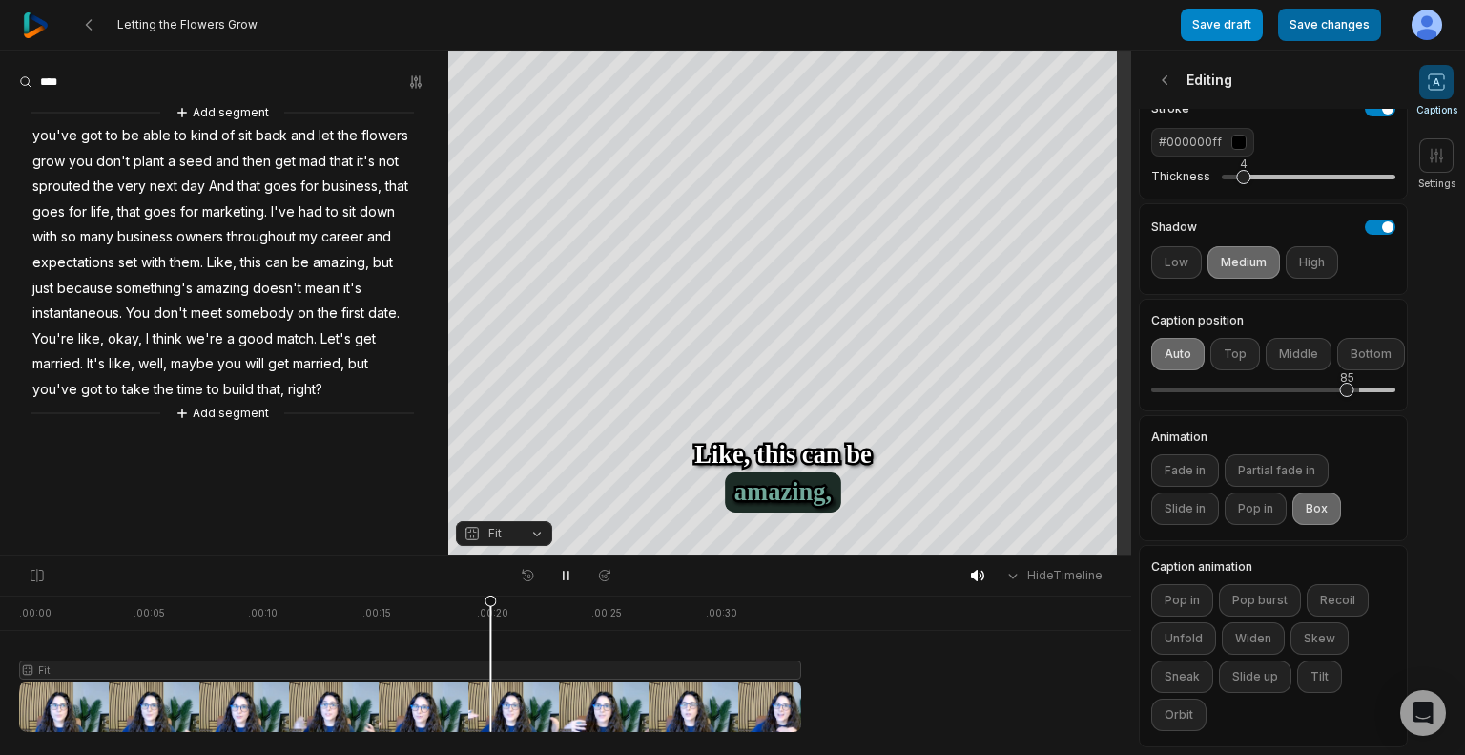
click at [1324, 37] on button "Save changes" at bounding box center [1329, 25] width 103 height 32
